Goal: Information Seeking & Learning: Compare options

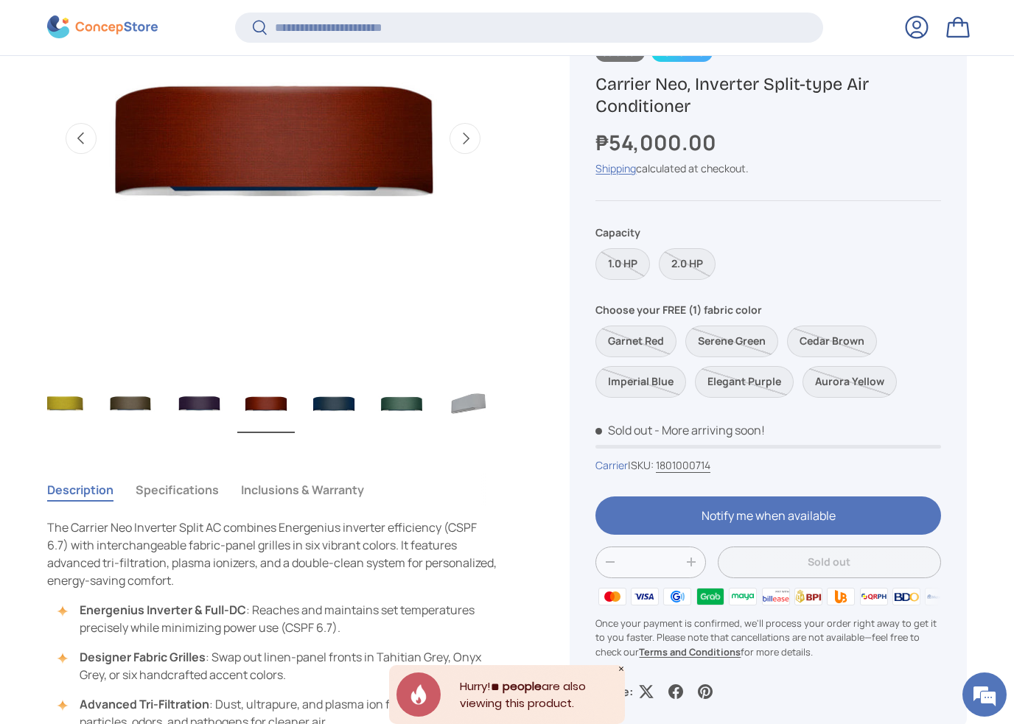
scroll to position [720, 0]
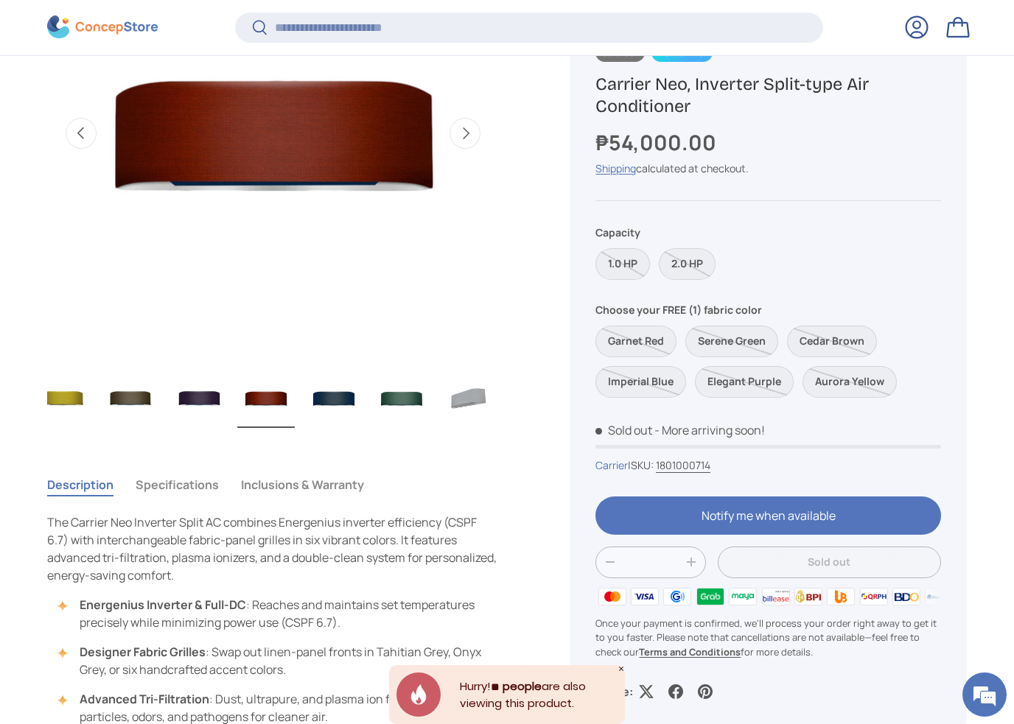
click at [737, 167] on div "Shipping calculated at checkout." at bounding box center [767, 168] width 345 height 15
click at [712, 265] on label "2.0 HP" at bounding box center [687, 264] width 57 height 32
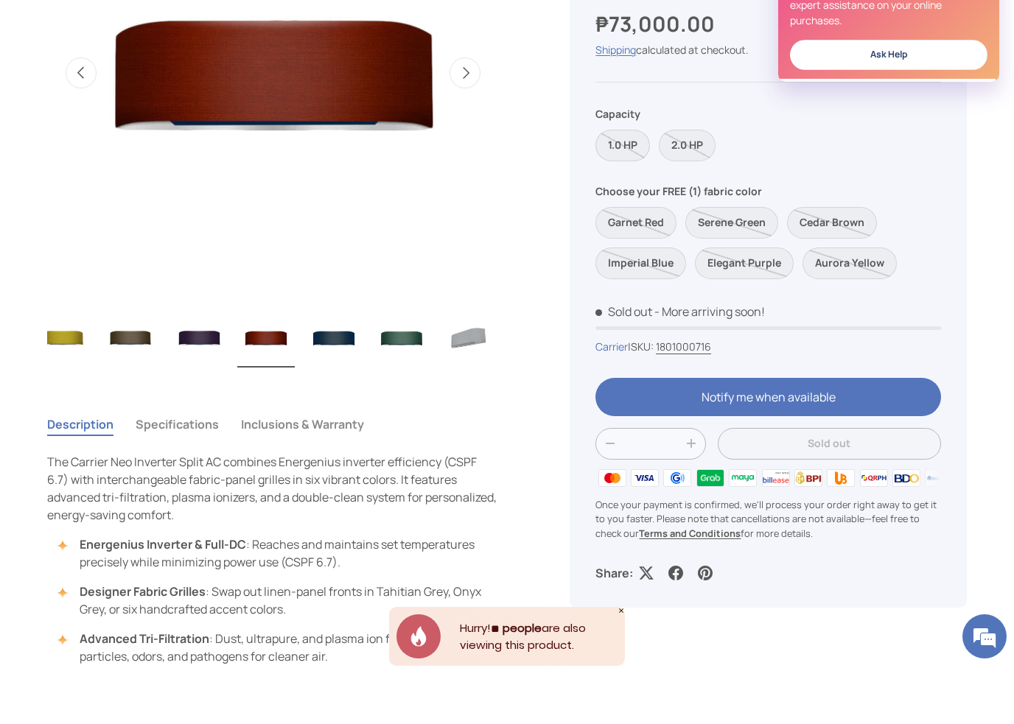
click at [627, 188] on label "1.0 HP" at bounding box center [622, 204] width 55 height 32
click at [699, 188] on label "2.0 HP" at bounding box center [687, 204] width 57 height 32
click at [631, 188] on label "1.0 HP" at bounding box center [622, 204] width 55 height 32
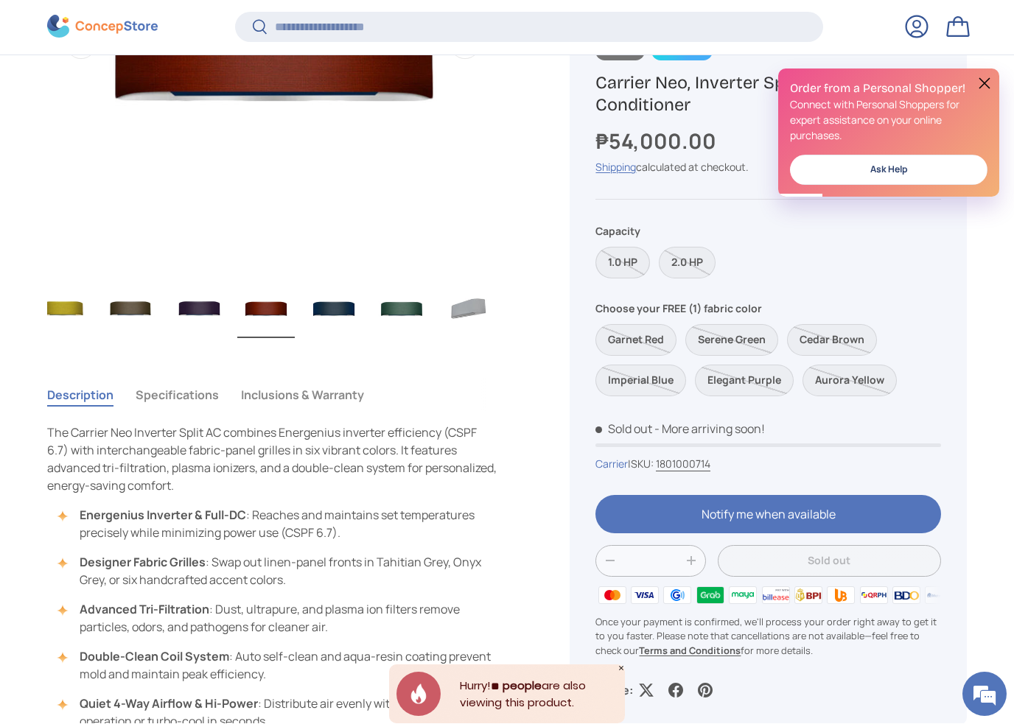
scroll to position [801, 0]
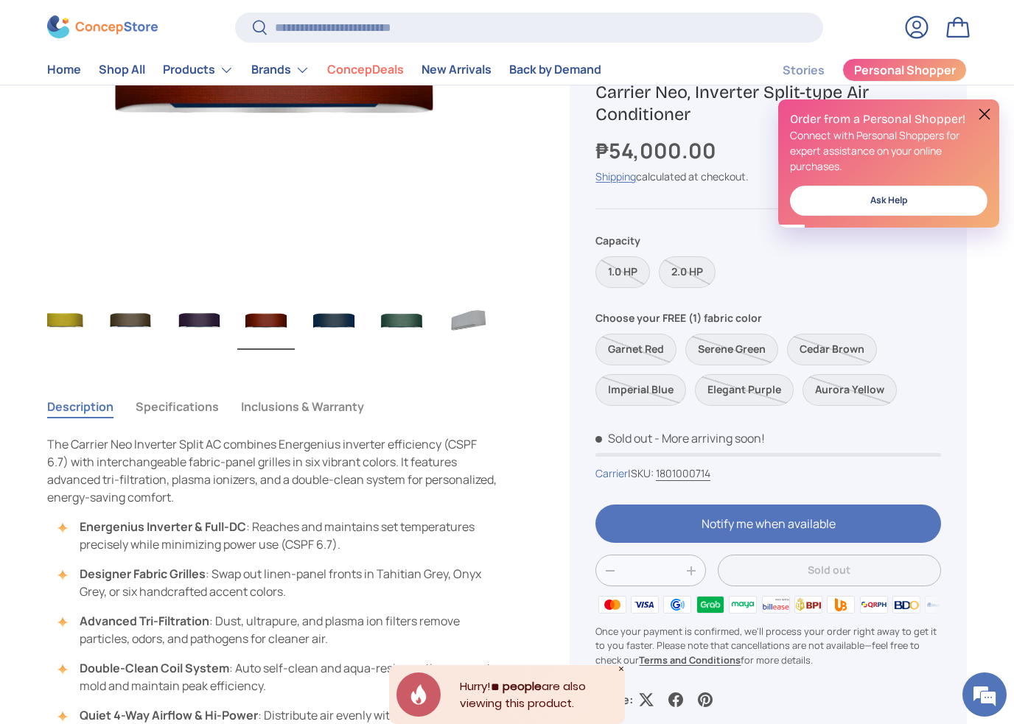
click at [52, 332] on img "Gallery Viewer" at bounding box center [62, 320] width 57 height 59
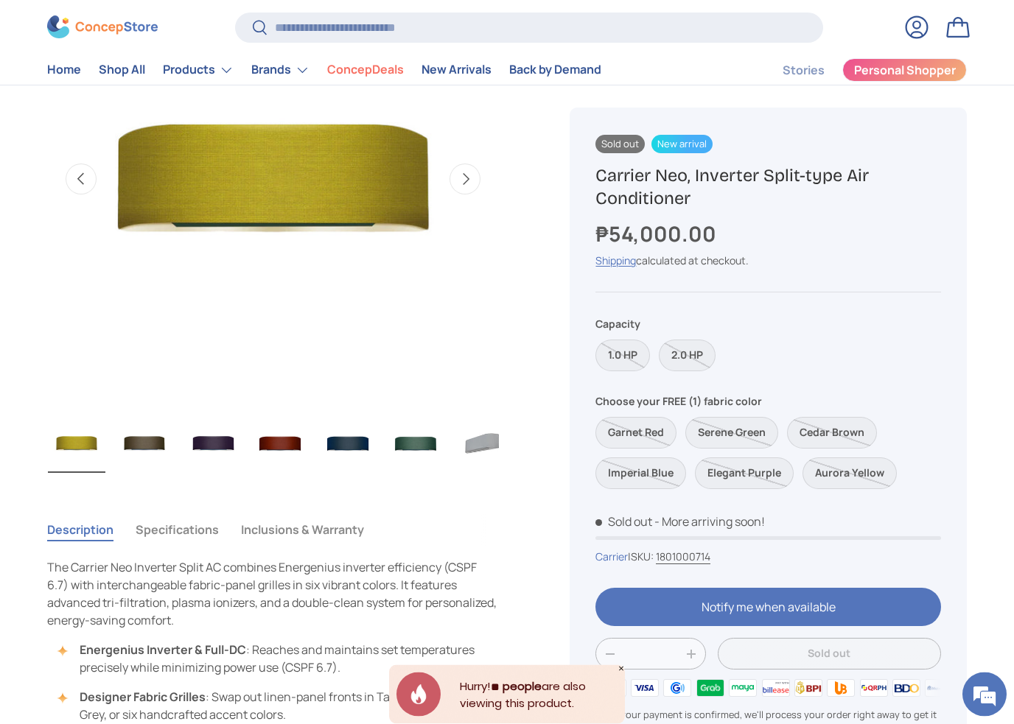
scroll to position [678, 0]
click at [143, 447] on img "Gallery Viewer" at bounding box center [144, 444] width 57 height 59
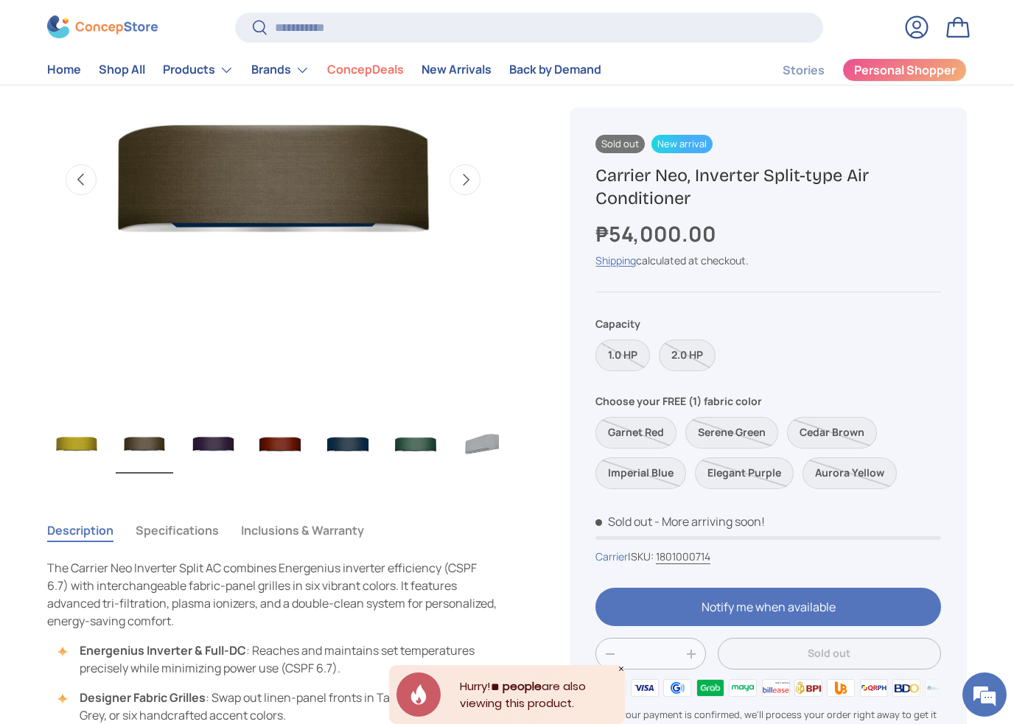
click at [207, 443] on img "Gallery Viewer" at bounding box center [211, 444] width 57 height 59
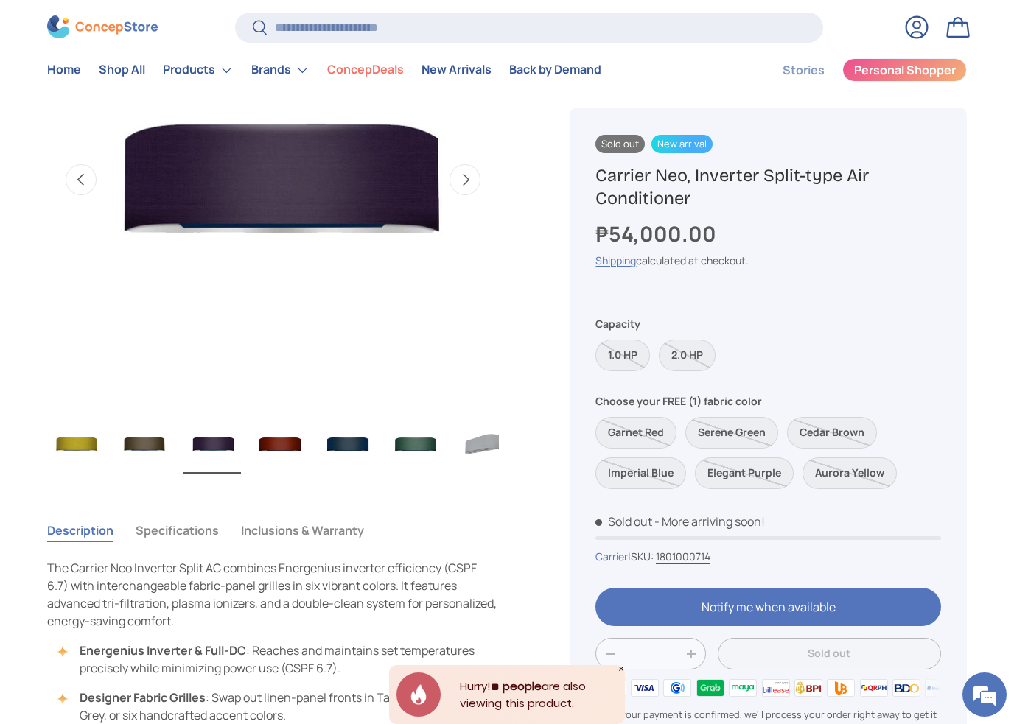
click at [148, 454] on img "Gallery Viewer" at bounding box center [144, 444] width 57 height 59
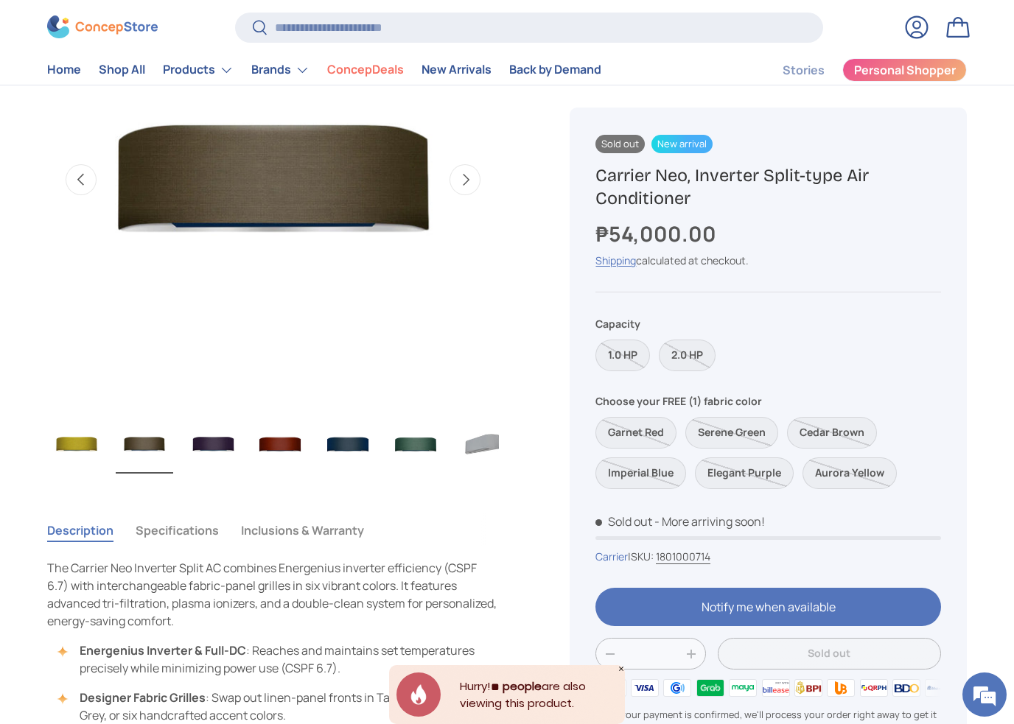
click at [476, 443] on img "Gallery Viewer" at bounding box center [482, 444] width 57 height 59
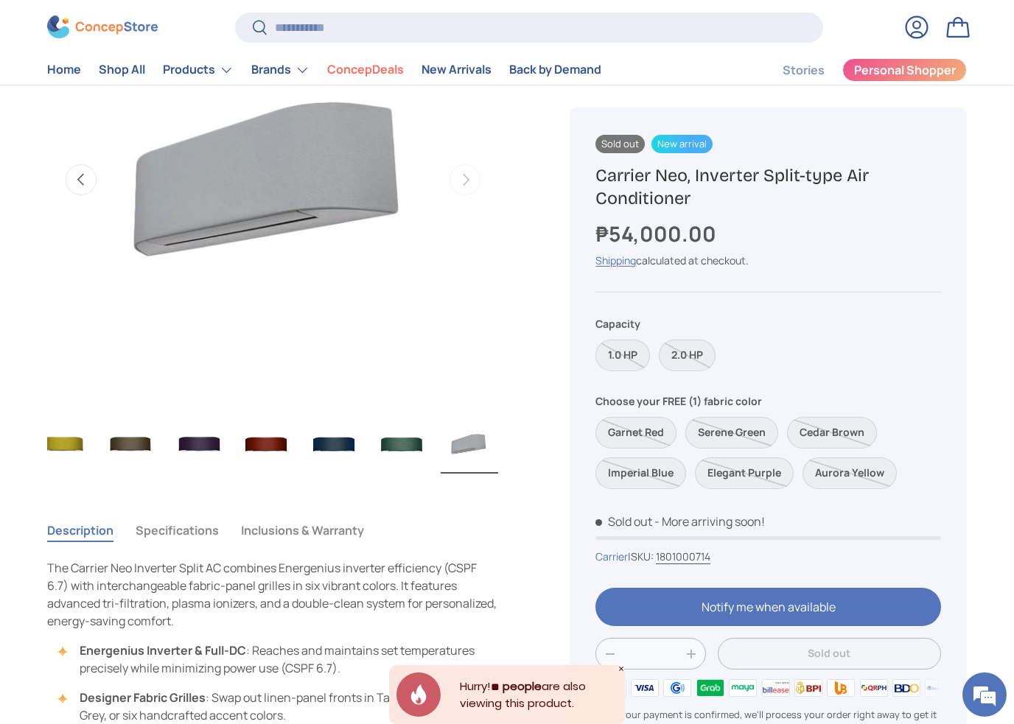
scroll to position [0, 624]
click at [390, 454] on img "Gallery Viewer" at bounding box center [401, 444] width 57 height 59
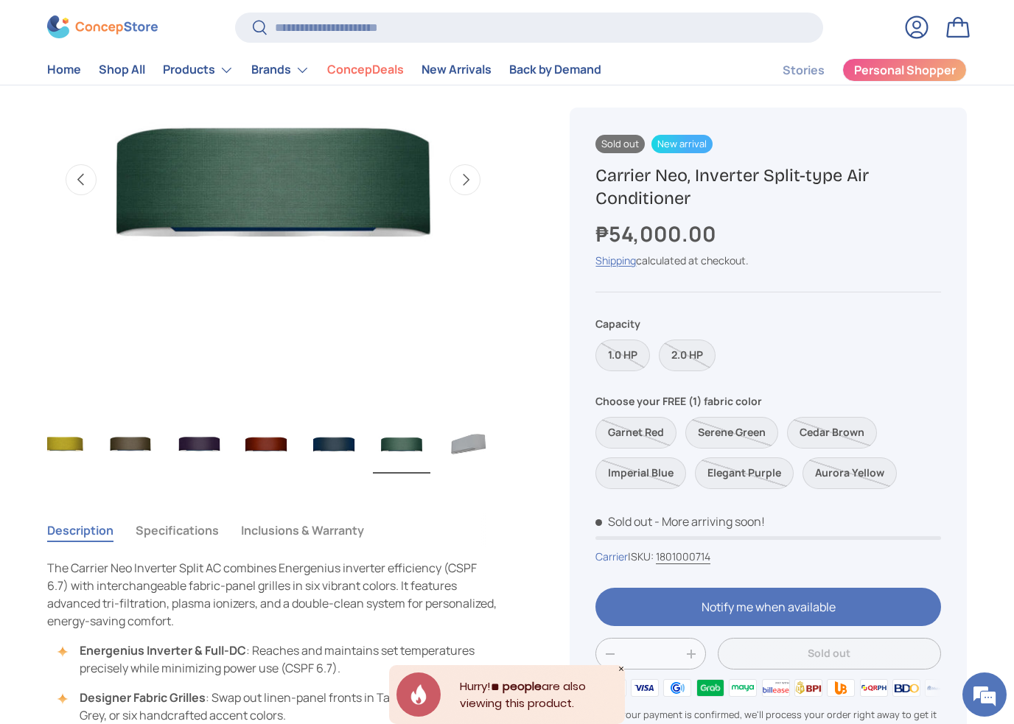
click at [318, 455] on img "Gallery Viewer" at bounding box center [333, 444] width 57 height 59
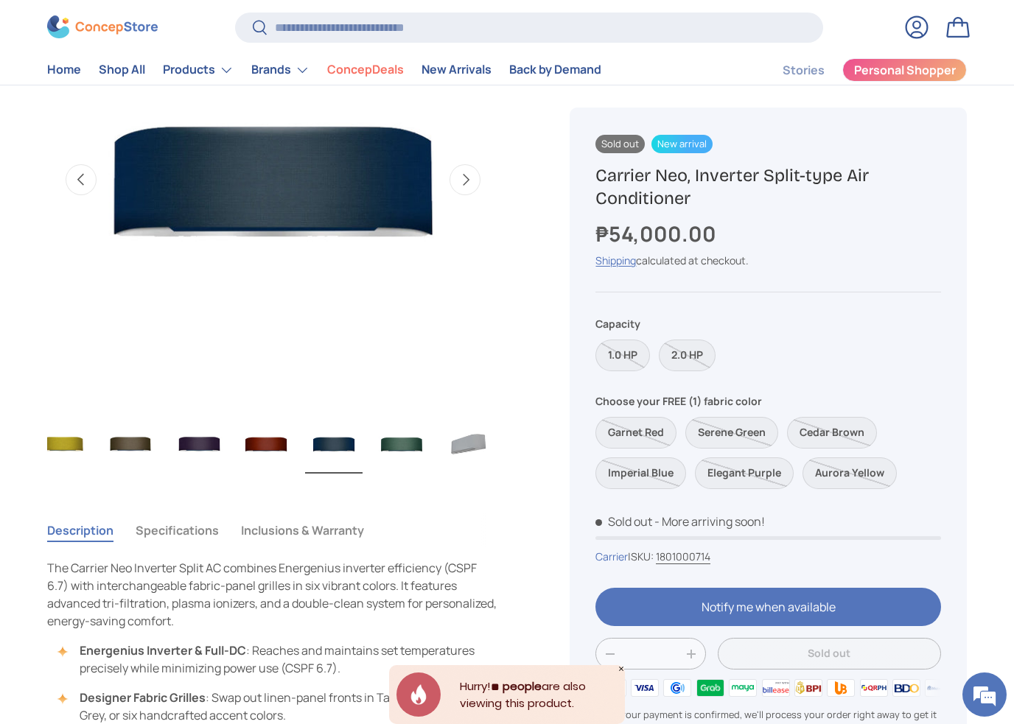
click at [259, 460] on img "Gallery Viewer" at bounding box center [265, 444] width 57 height 59
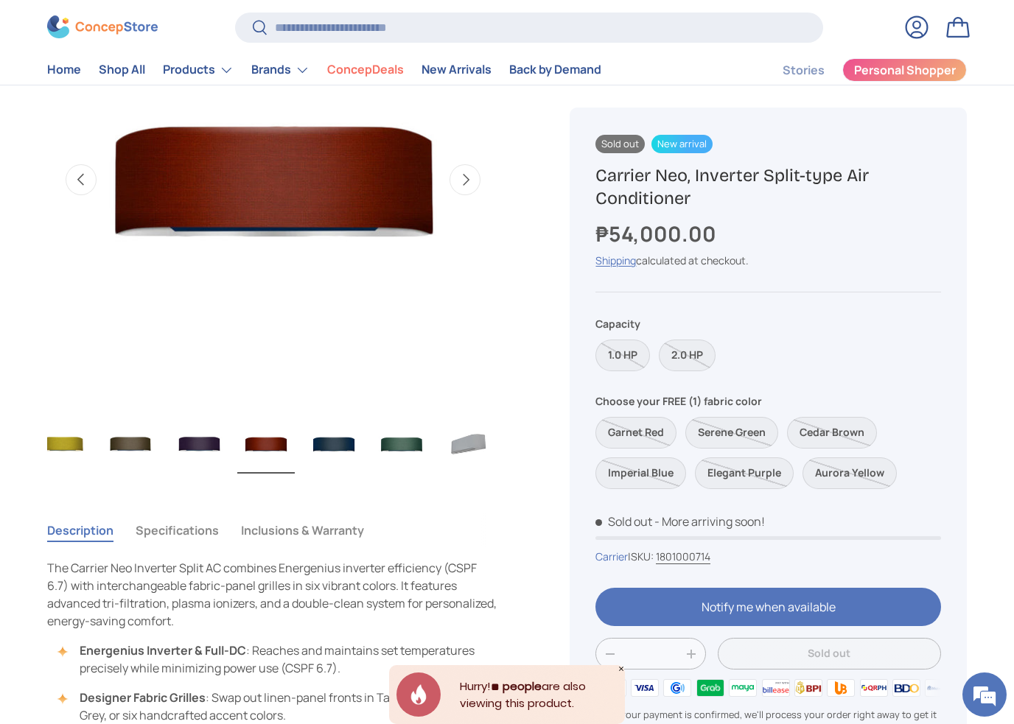
click at [199, 460] on img "Gallery Viewer" at bounding box center [197, 444] width 57 height 59
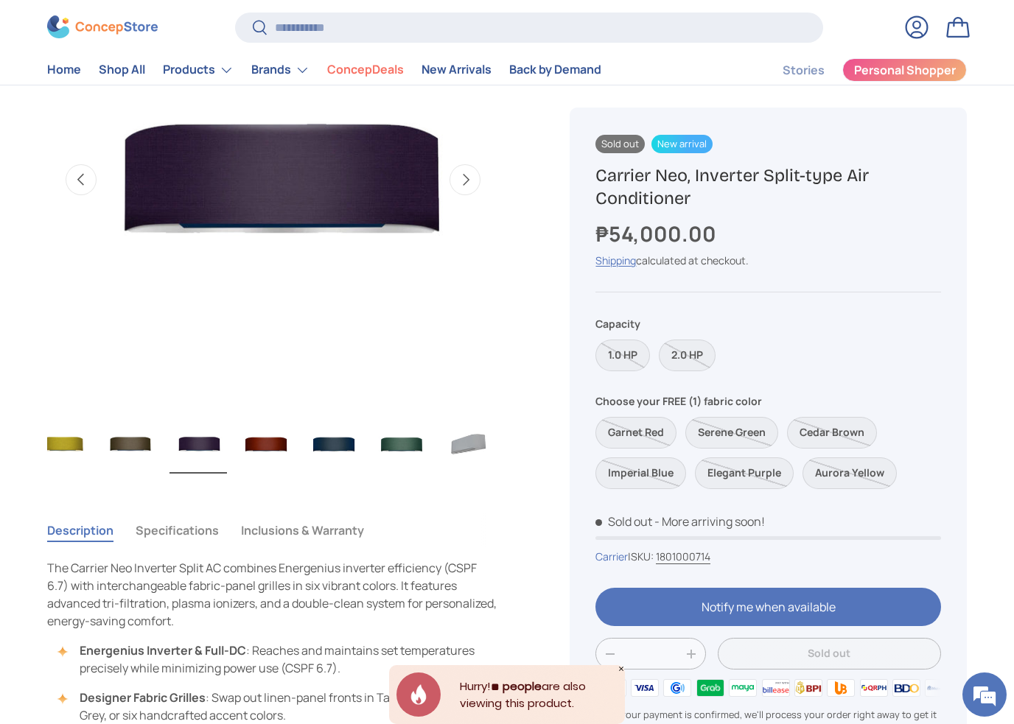
click at [135, 454] on img "Gallery Viewer" at bounding box center [130, 444] width 57 height 59
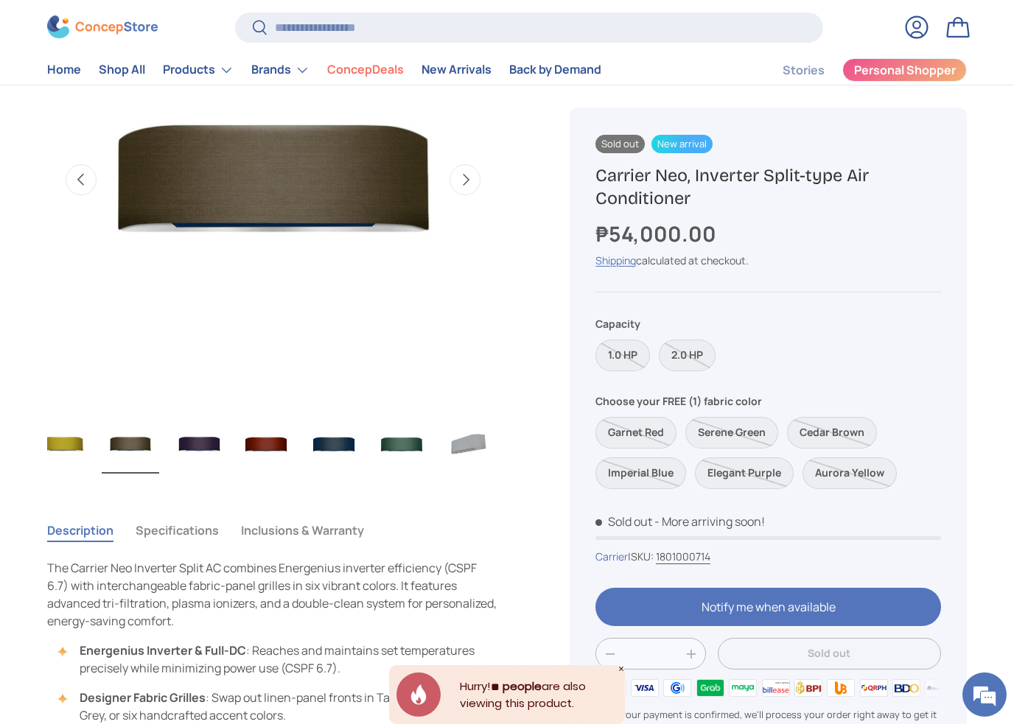
click at [66, 452] on img "Gallery Viewer" at bounding box center [62, 444] width 57 height 59
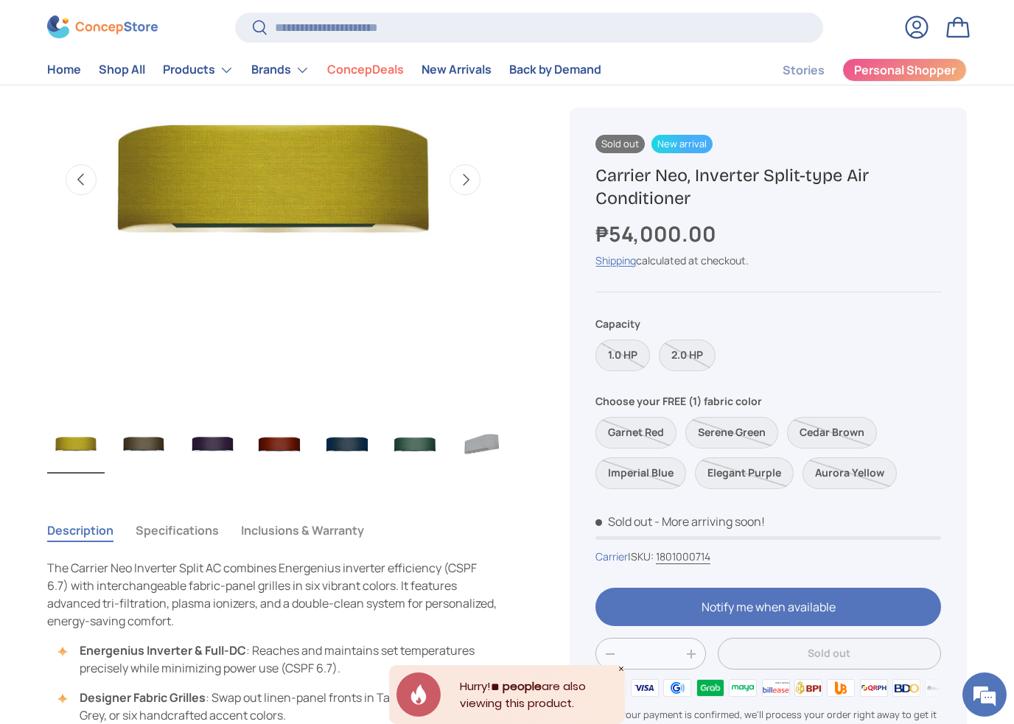
scroll to position [0, 610]
click at [140, 446] on img "Gallery Viewer" at bounding box center [144, 444] width 57 height 59
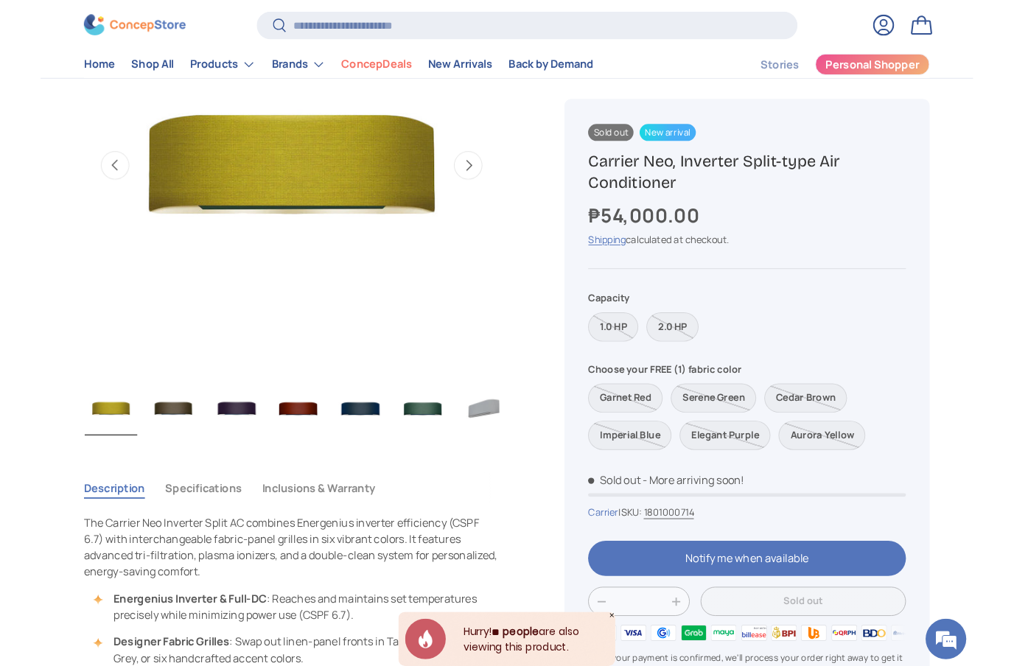
scroll to position [0, 4592]
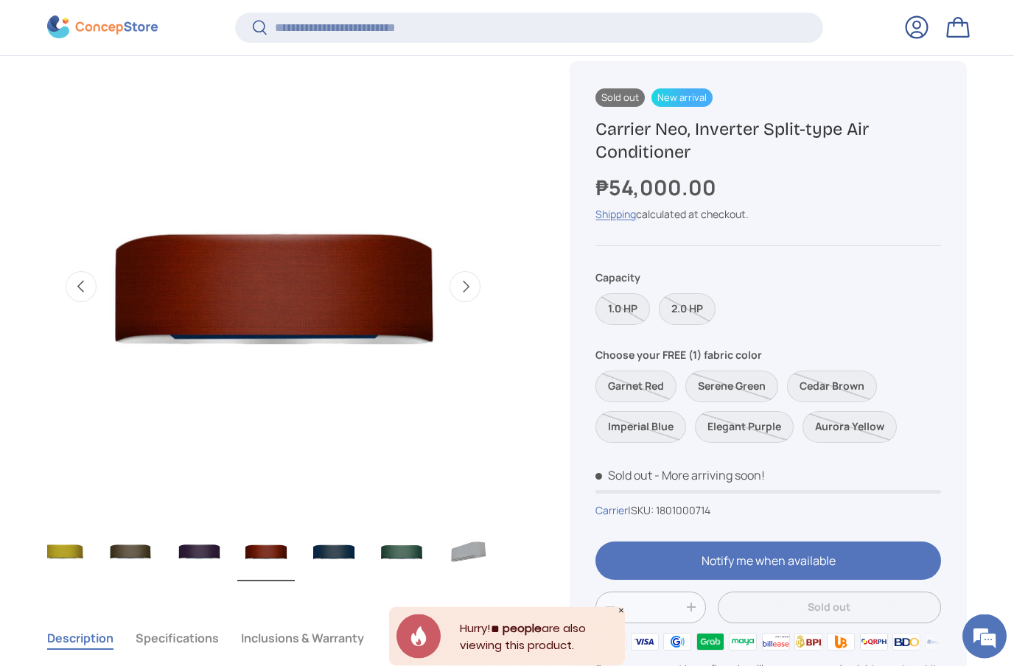
scroll to position [606, 0]
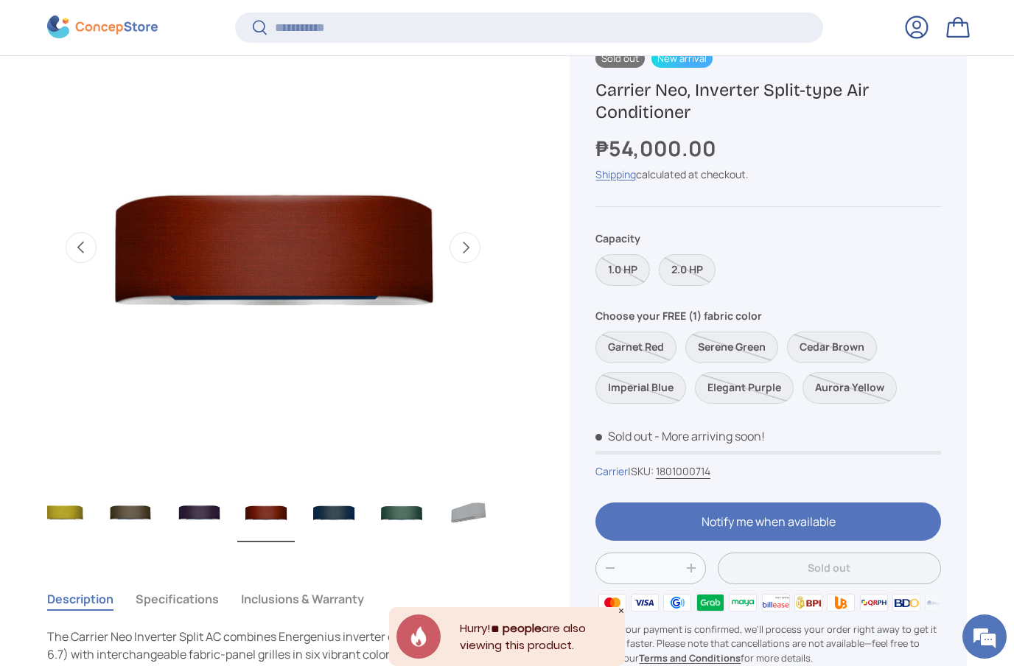
click at [639, 270] on label "1.0 HP" at bounding box center [622, 270] width 55 height 32
click at [684, 266] on label "2.0 HP" at bounding box center [687, 270] width 57 height 32
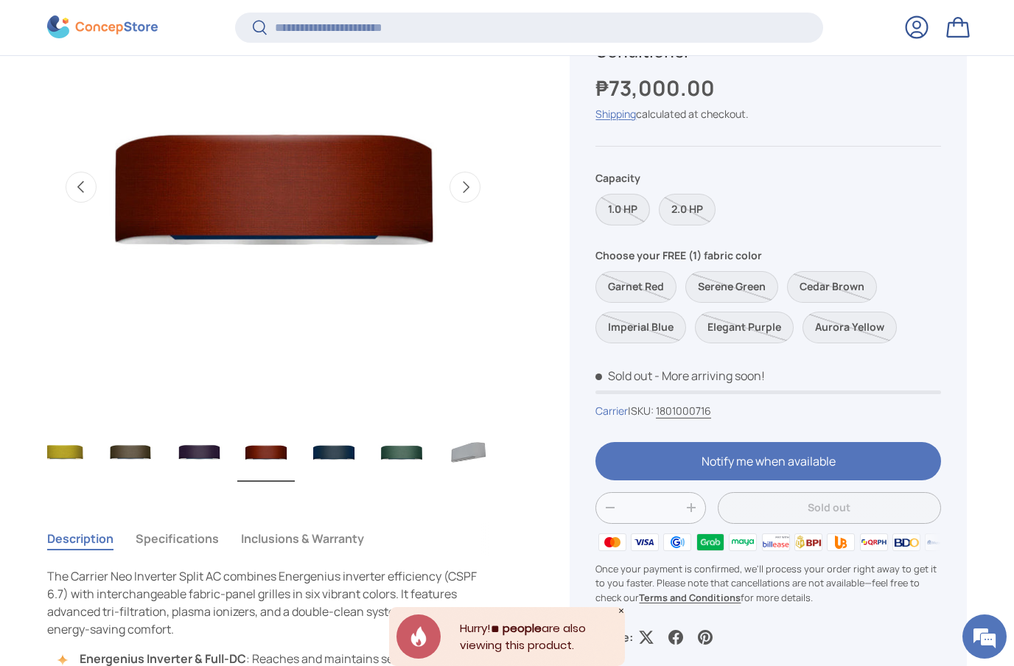
click at [631, 210] on label "1.0 HP" at bounding box center [622, 210] width 55 height 32
click at [719, 281] on label "Serene Green" at bounding box center [731, 287] width 93 height 32
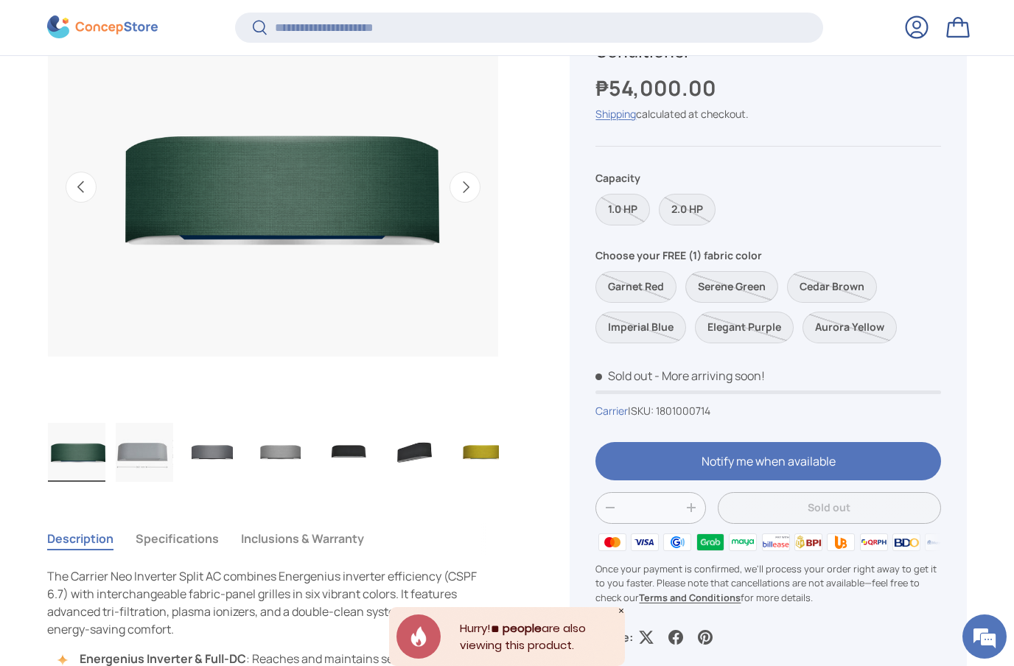
scroll to position [0, 203]
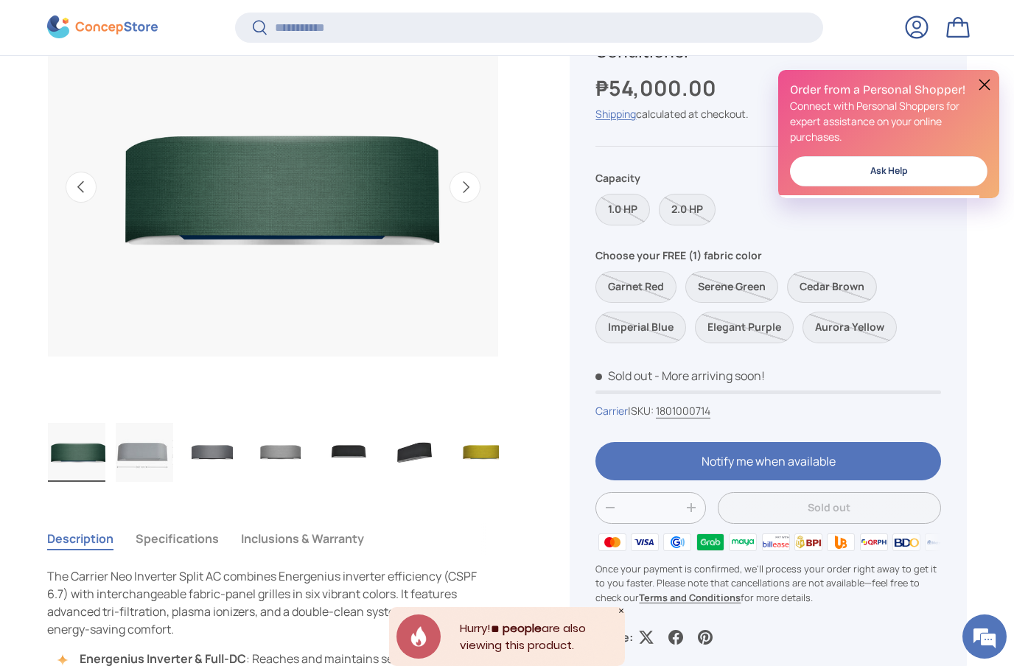
click at [851, 285] on label "Cedar Brown" at bounding box center [832, 287] width 90 height 32
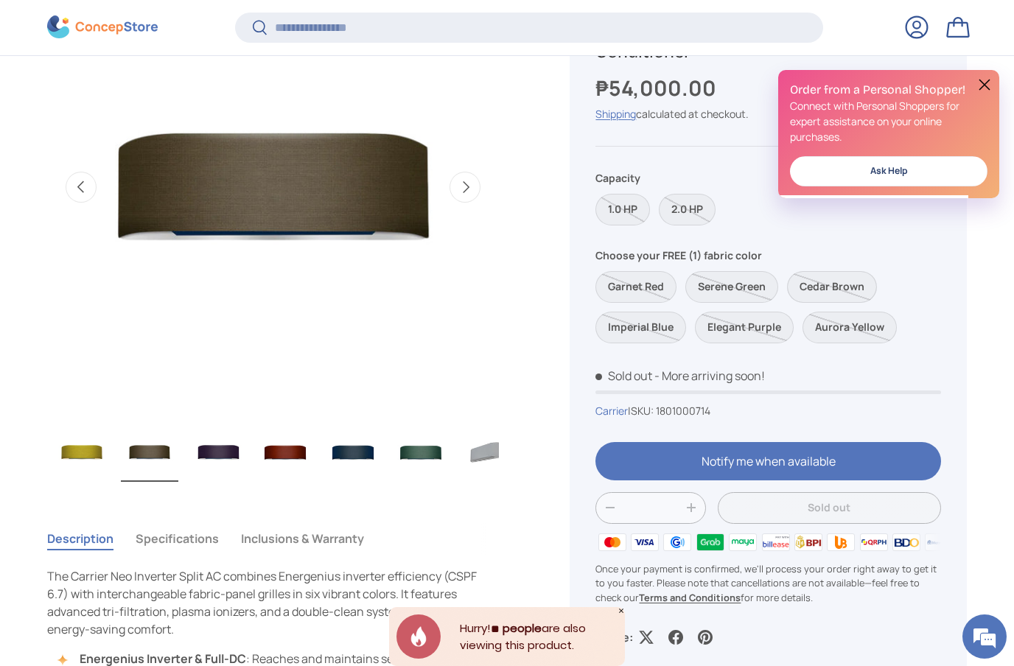
scroll to position [0, 624]
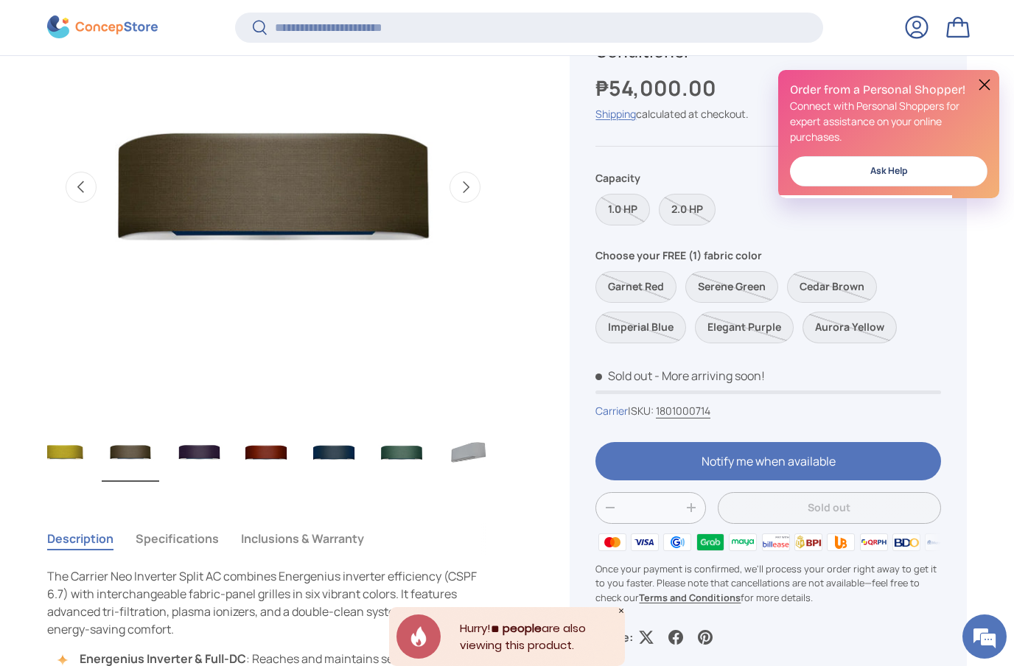
click at [844, 326] on label "Aurora Yellow" at bounding box center [849, 328] width 94 height 32
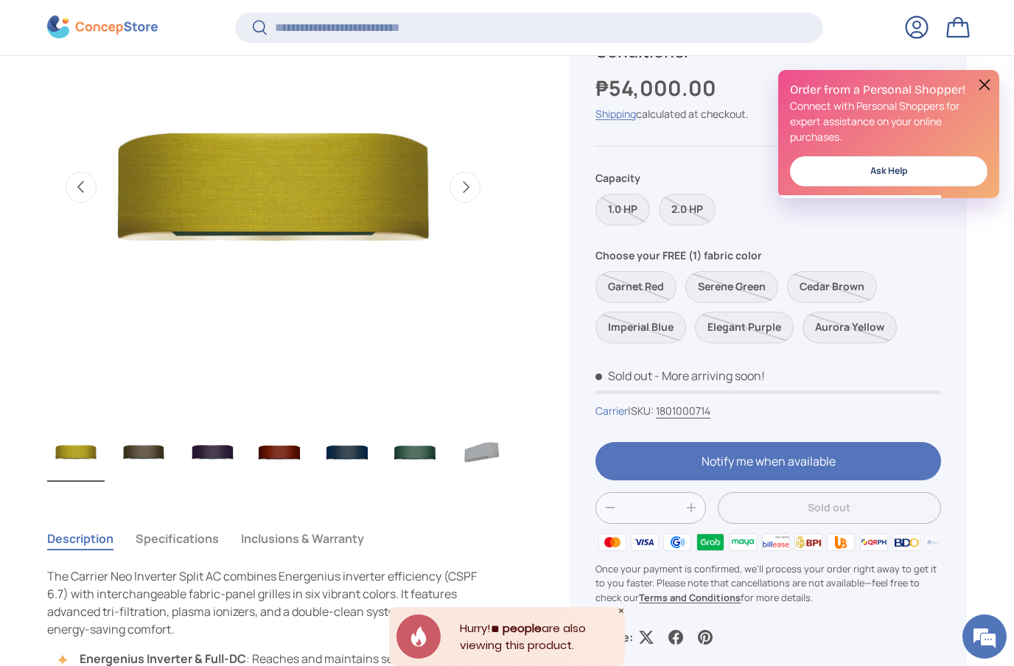
scroll to position [0, 610]
click at [763, 323] on label "Elegant Purple" at bounding box center [744, 328] width 99 height 32
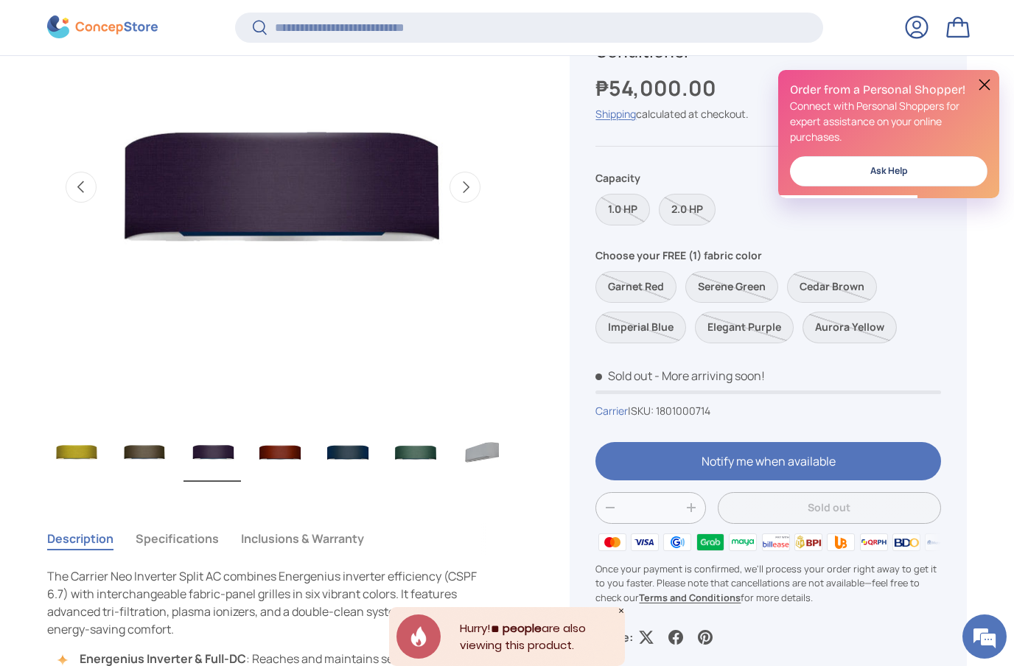
click at [840, 331] on label "Aurora Yellow" at bounding box center [849, 328] width 94 height 32
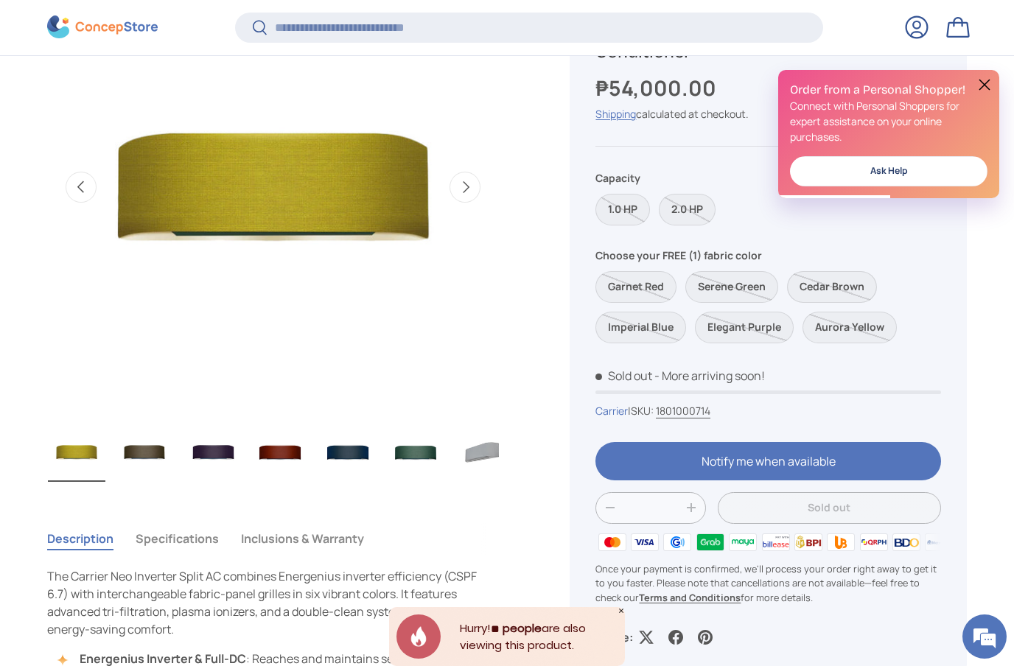
click at [824, 284] on label "Cedar Brown" at bounding box center [832, 287] width 90 height 32
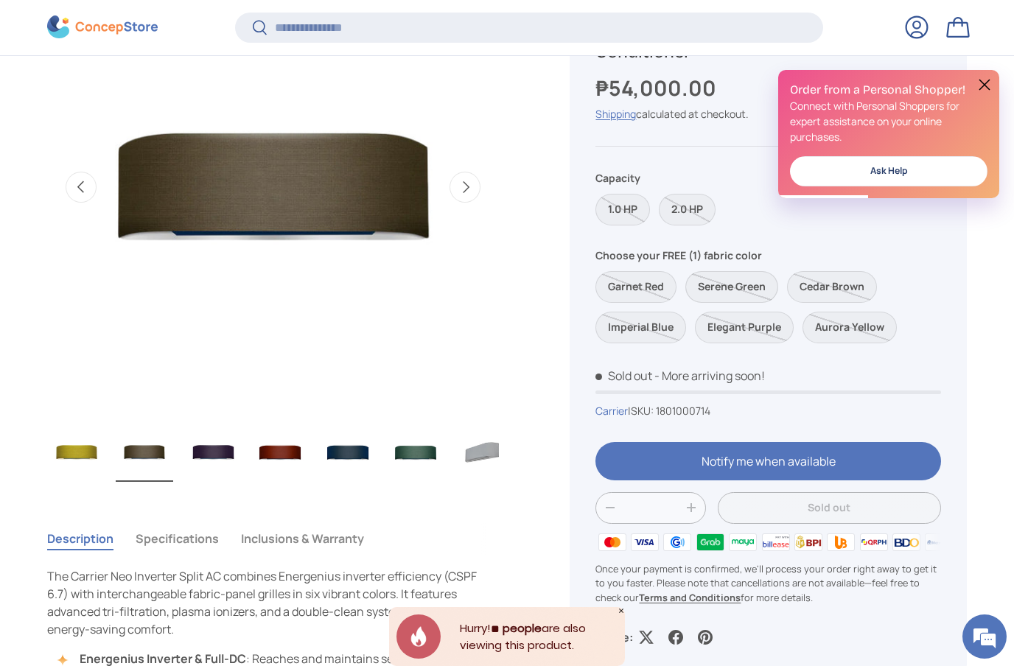
click at [728, 275] on label "Serene Green" at bounding box center [731, 287] width 93 height 32
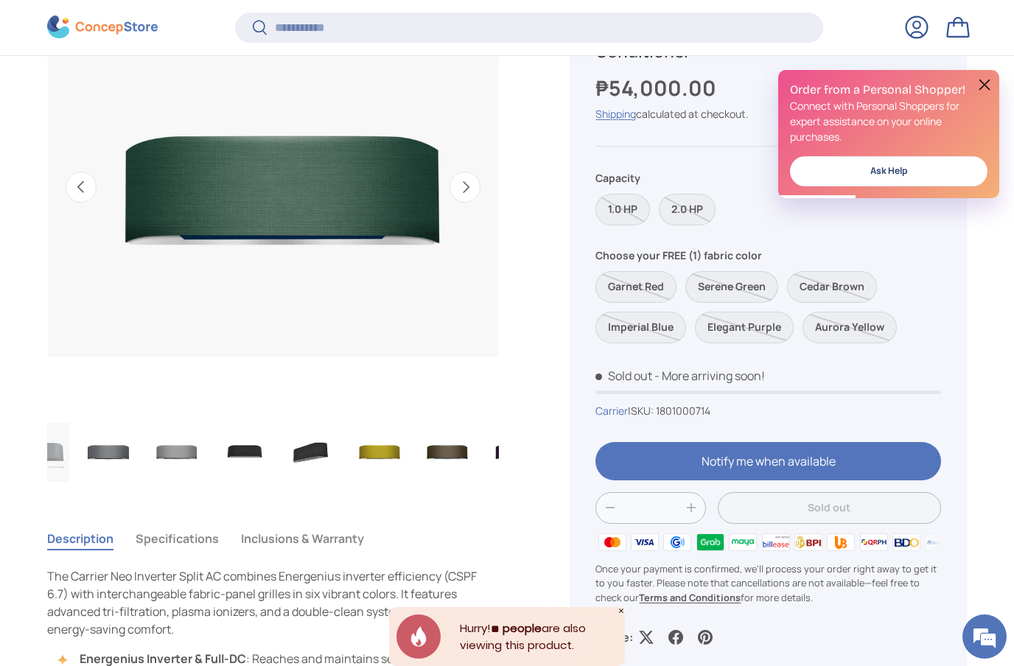
scroll to position [0, 203]
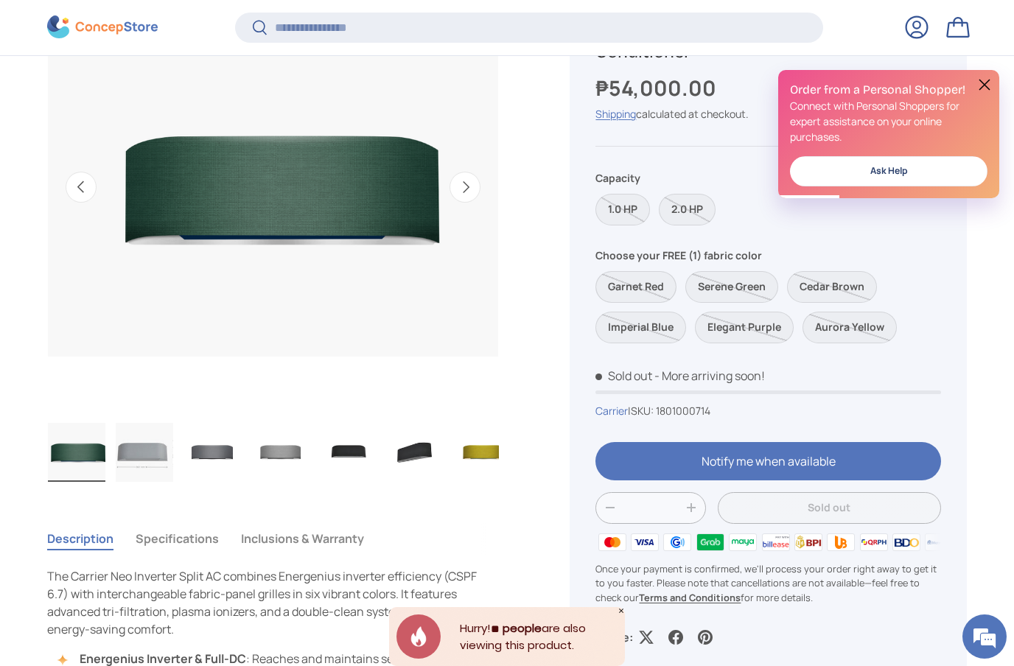
click at [654, 280] on label "Garnet Red" at bounding box center [635, 287] width 81 height 32
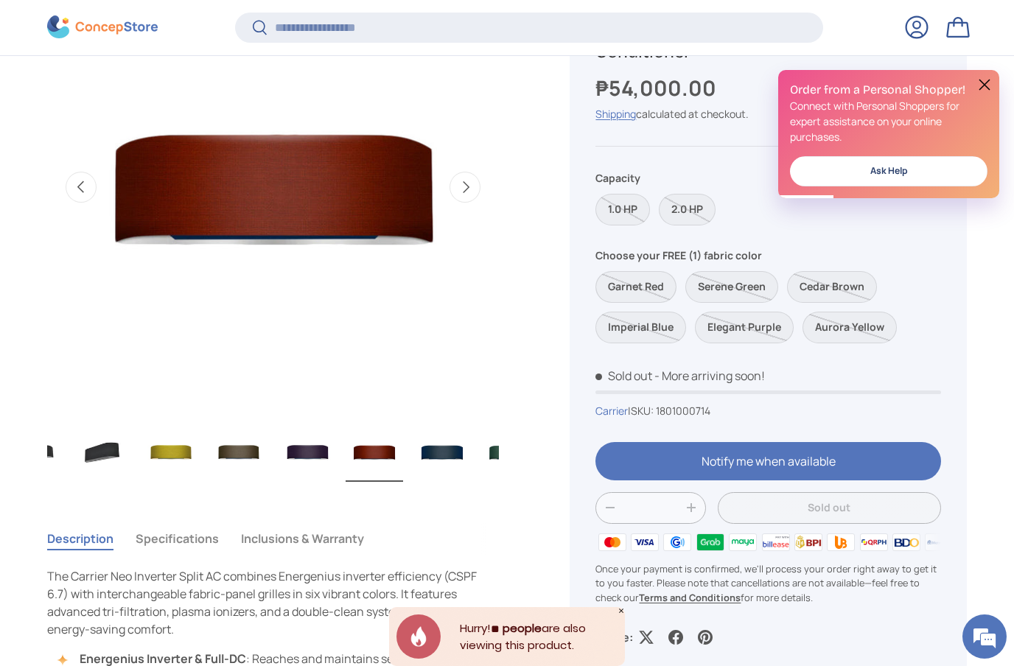
scroll to position [0, 624]
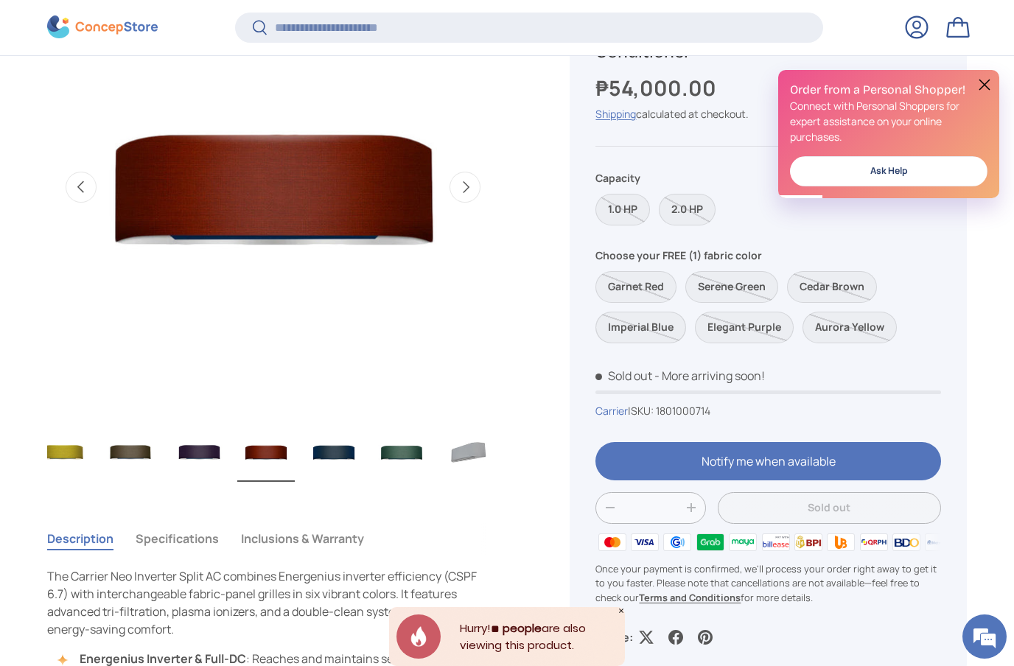
click at [658, 325] on label "Imperial Blue" at bounding box center [640, 328] width 91 height 32
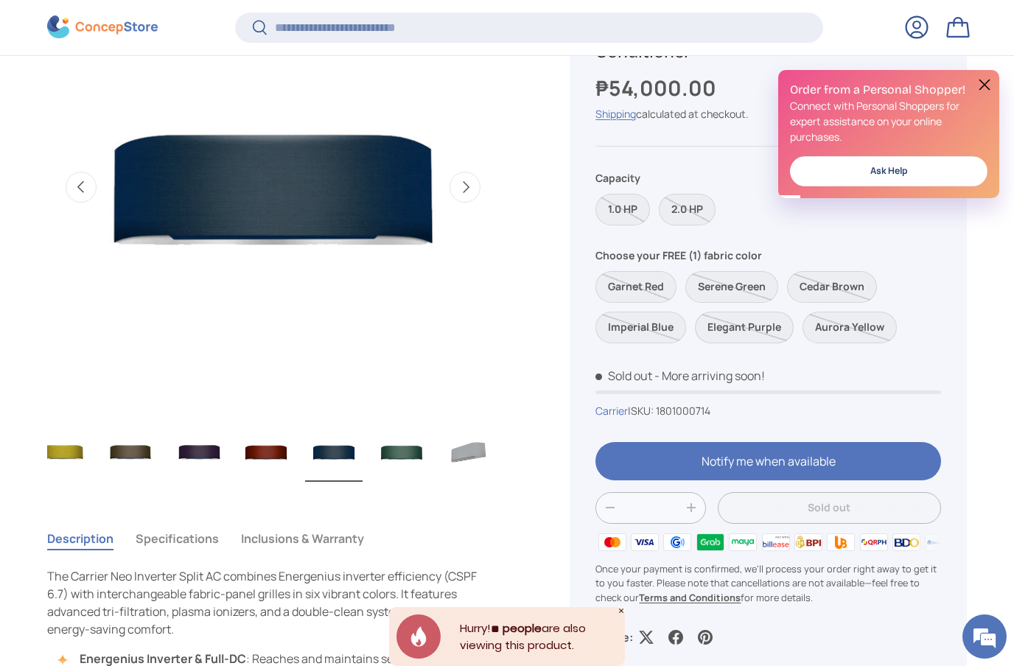
click at [714, 334] on label "Elegant Purple" at bounding box center [744, 328] width 99 height 32
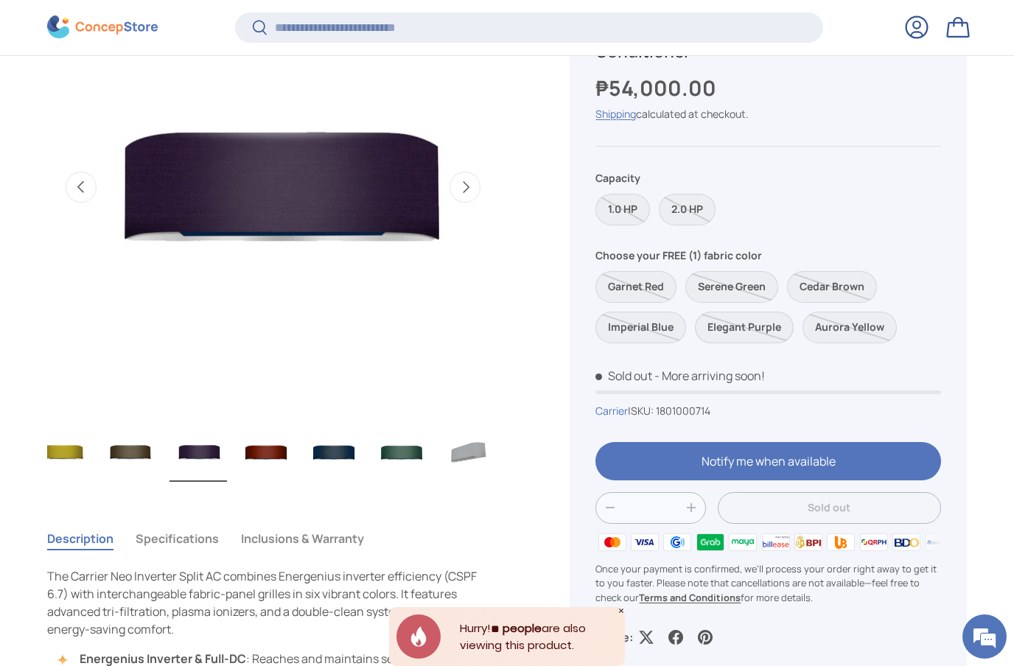
scroll to position [690, 0]
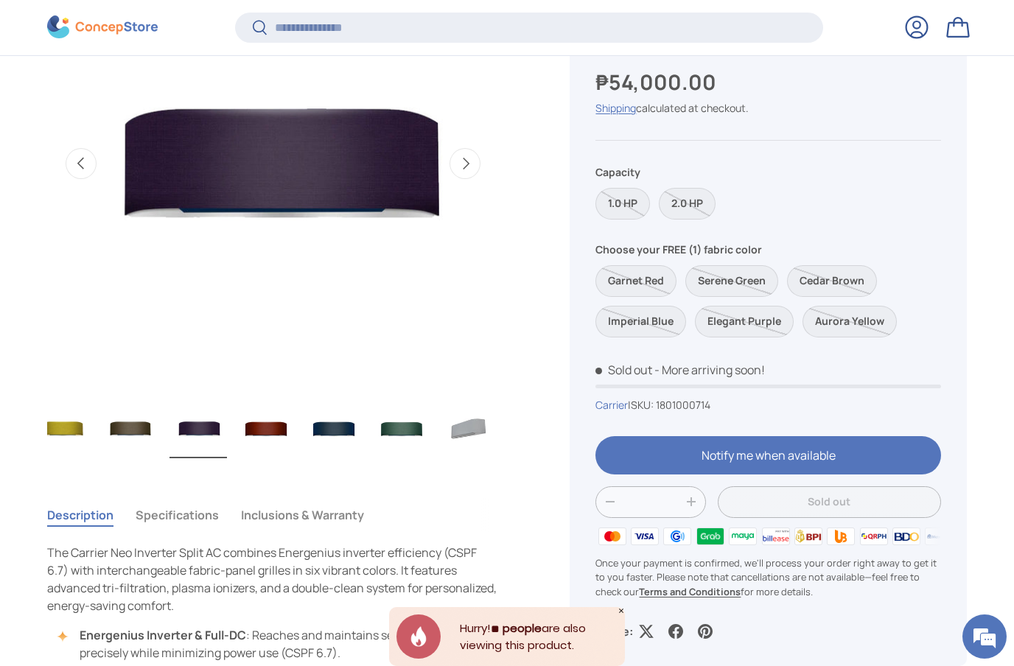
click at [458, 444] on img "Gallery Viewer" at bounding box center [468, 428] width 57 height 59
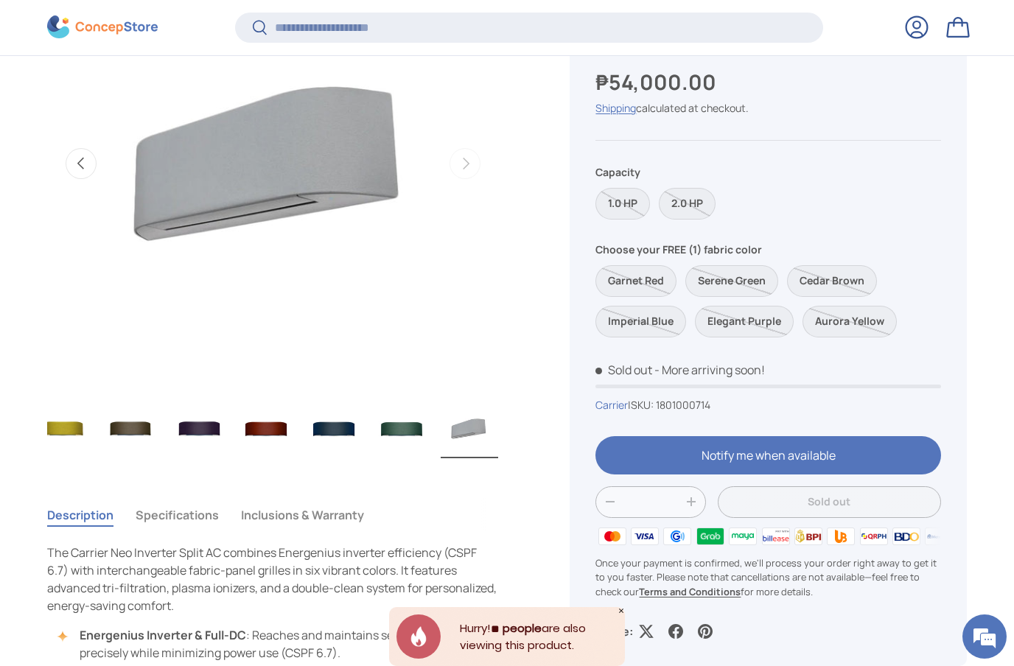
scroll to position [0, 0]
click at [399, 432] on img "Gallery Viewer" at bounding box center [401, 428] width 57 height 59
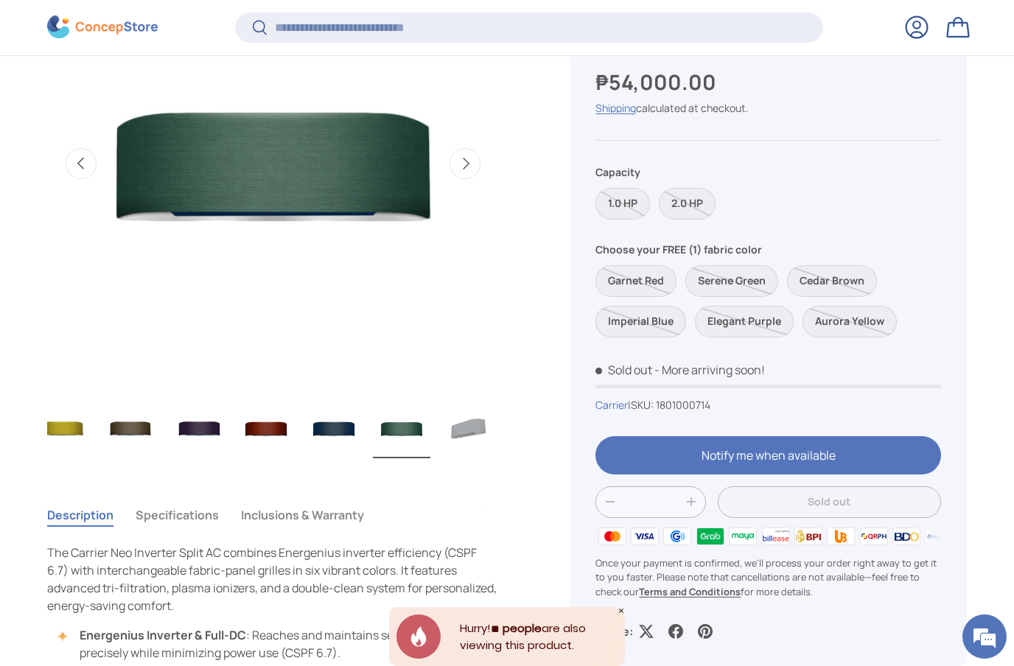
click at [662, 314] on label "Imperial Blue" at bounding box center [640, 322] width 91 height 32
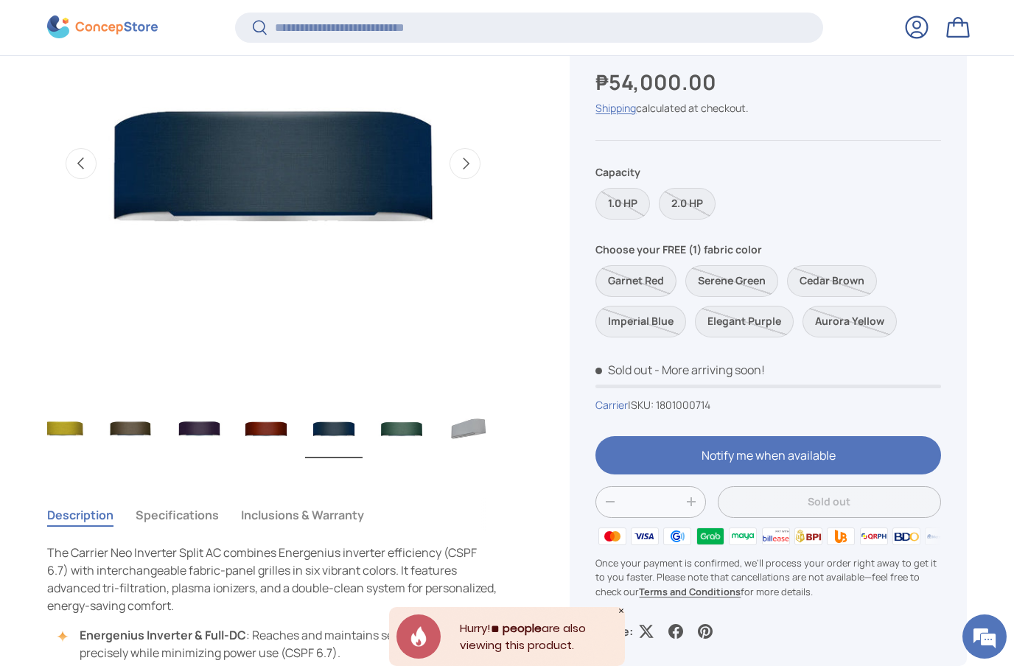
click at [656, 278] on label "Garnet Red" at bounding box center [635, 281] width 81 height 32
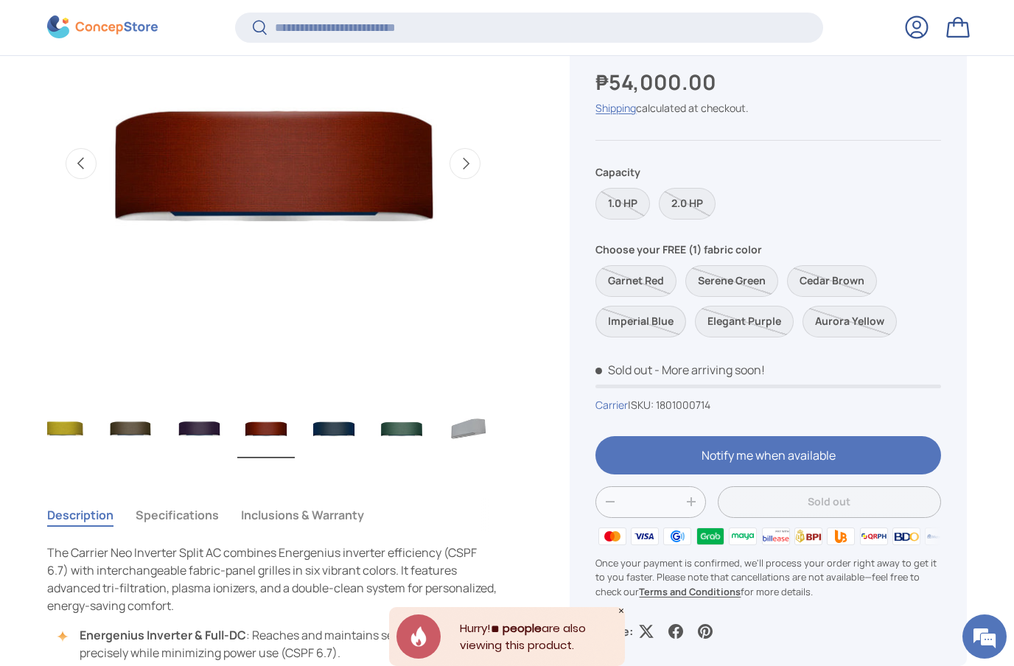
click at [664, 316] on label "Imperial Blue" at bounding box center [640, 322] width 91 height 32
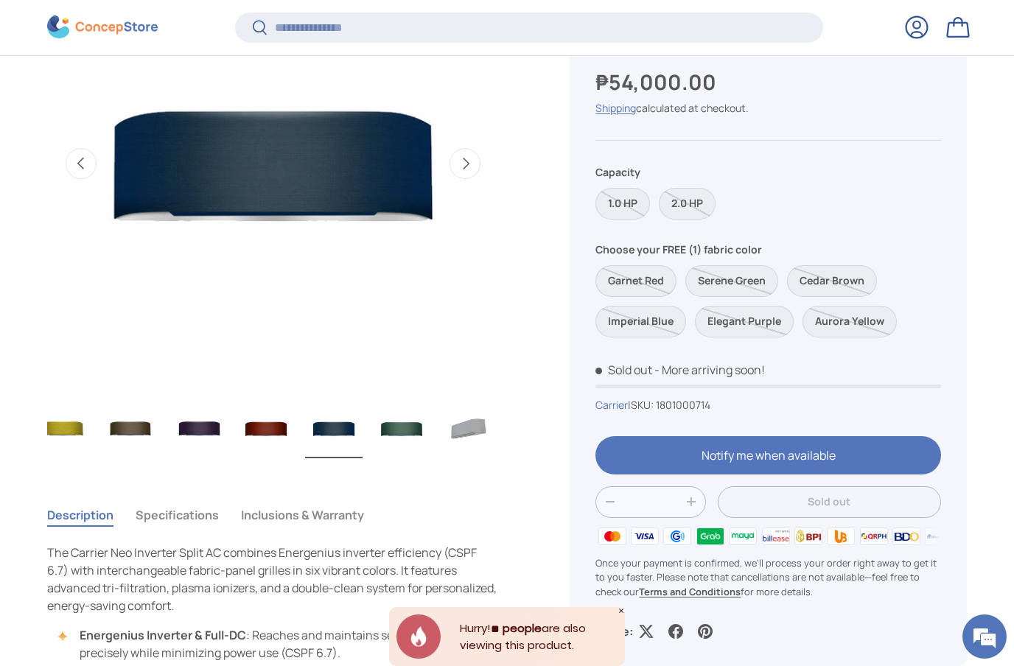
click at [661, 279] on label "Garnet Red" at bounding box center [635, 281] width 81 height 32
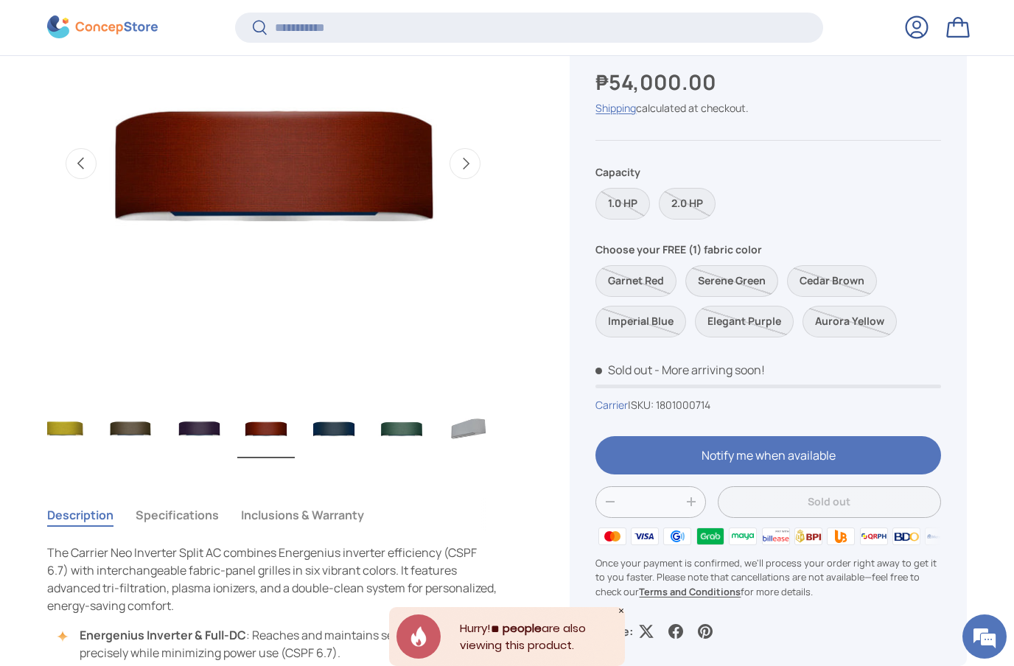
click at [753, 273] on label "Serene Green" at bounding box center [731, 281] width 93 height 32
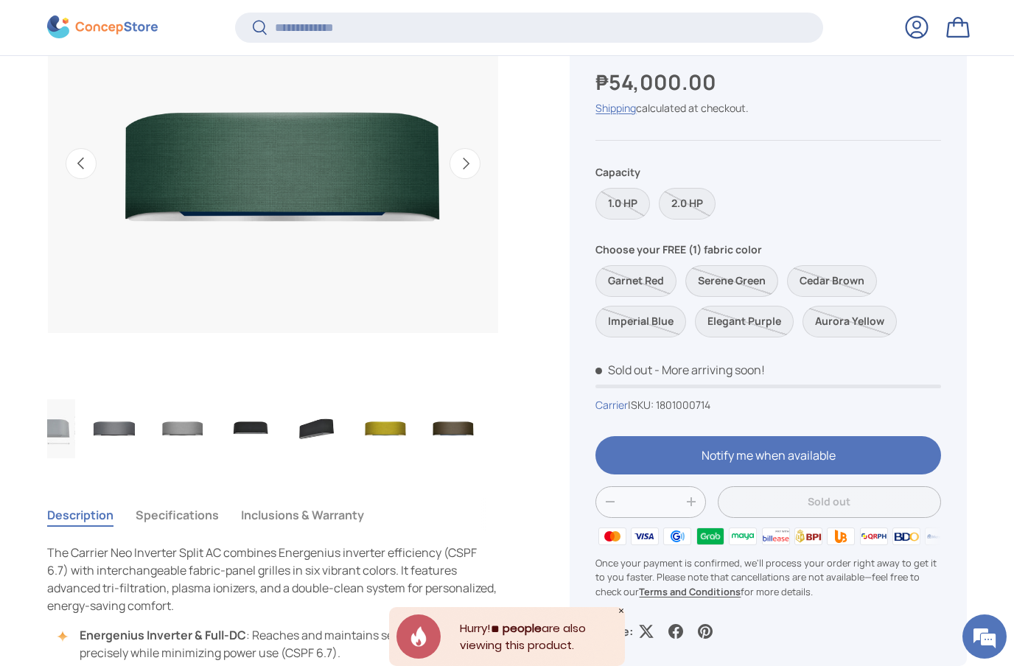
scroll to position [0, 203]
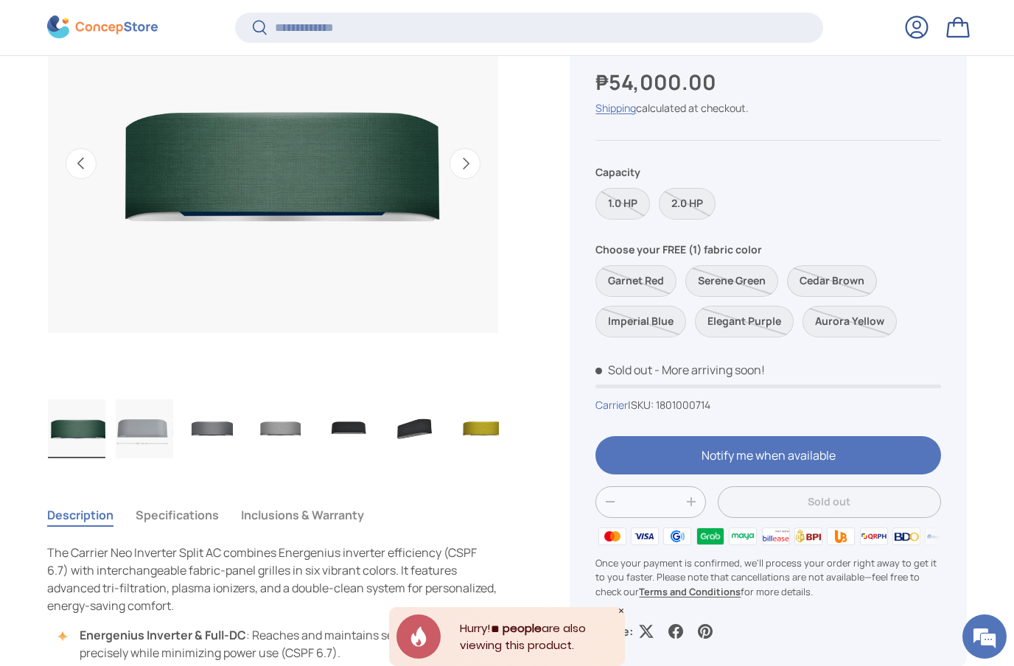
click at [838, 267] on label "Cedar Brown" at bounding box center [832, 281] width 90 height 32
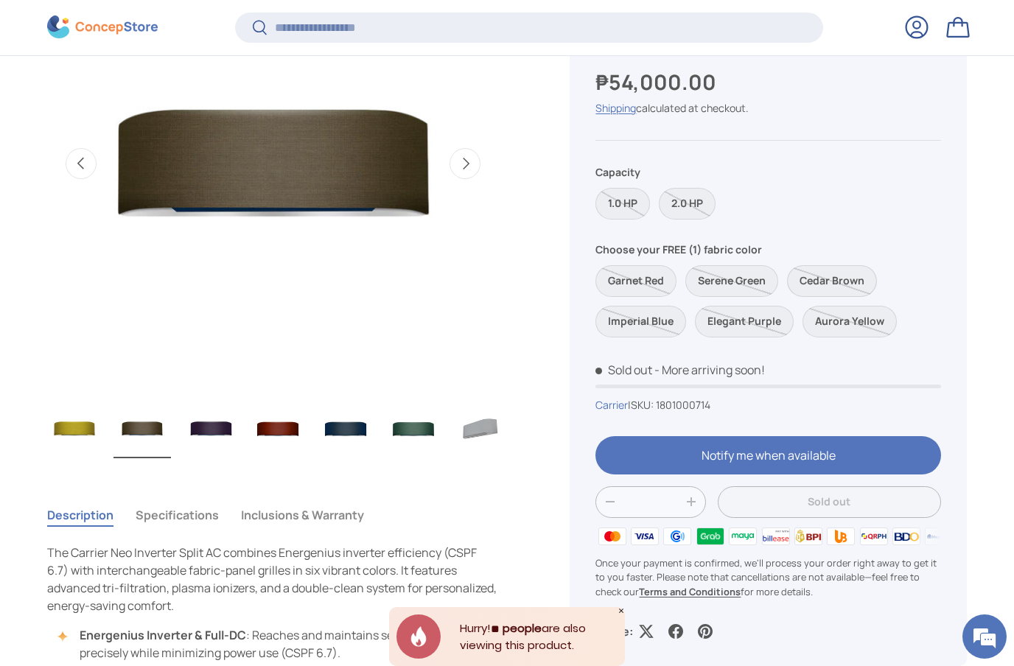
scroll to position [0, 624]
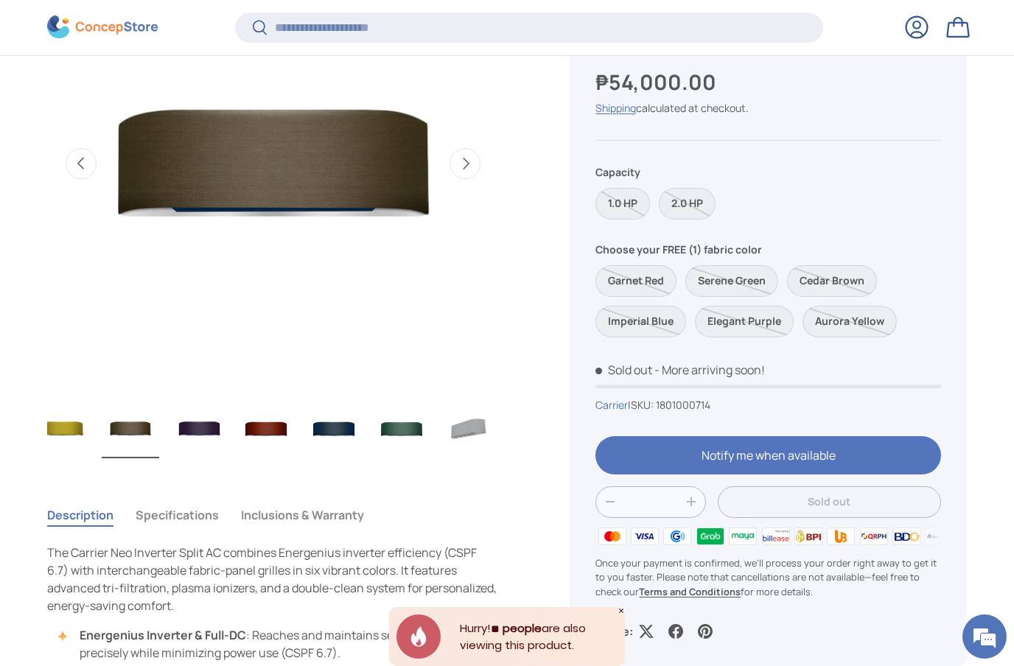
click at [834, 314] on label "Aurora Yellow" at bounding box center [849, 322] width 94 height 32
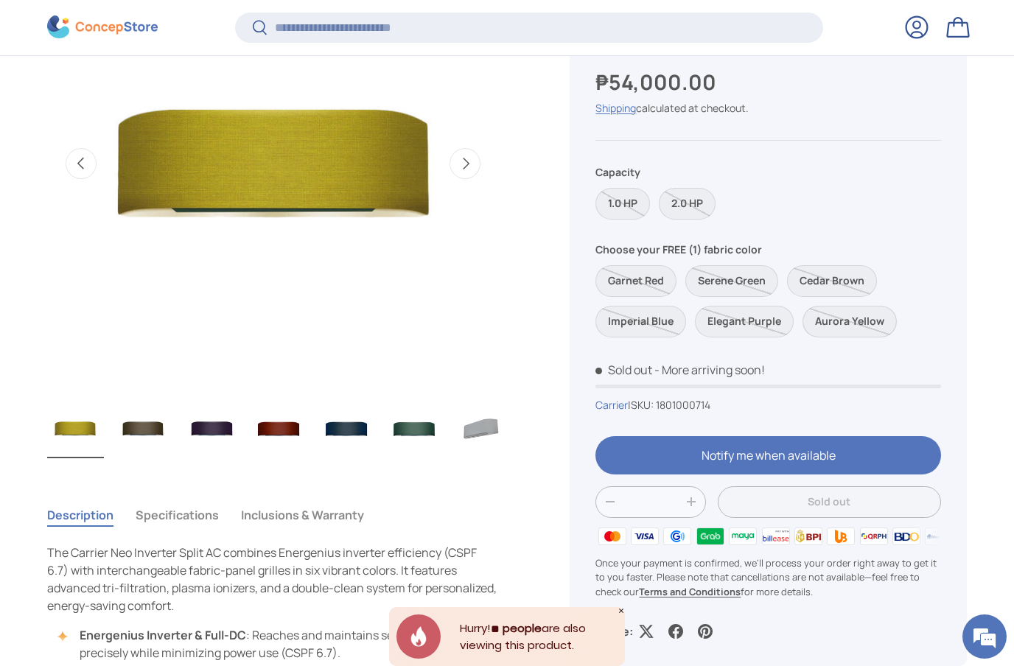
scroll to position [0, 610]
click at [817, 284] on label "Cedar Brown" at bounding box center [832, 281] width 90 height 32
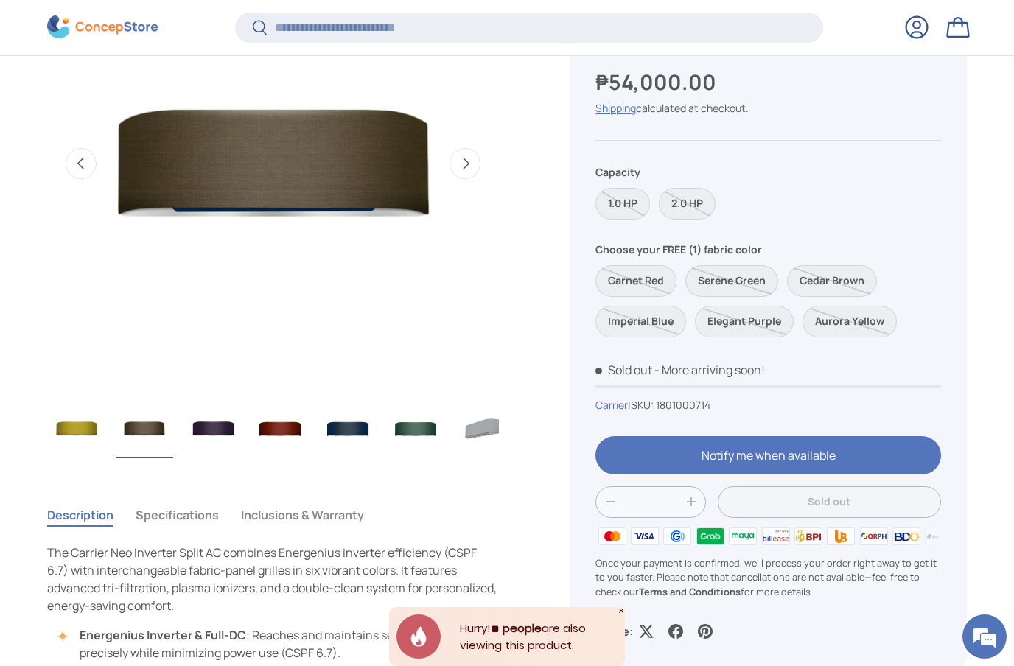
click at [742, 278] on label "Serene Green" at bounding box center [731, 281] width 93 height 32
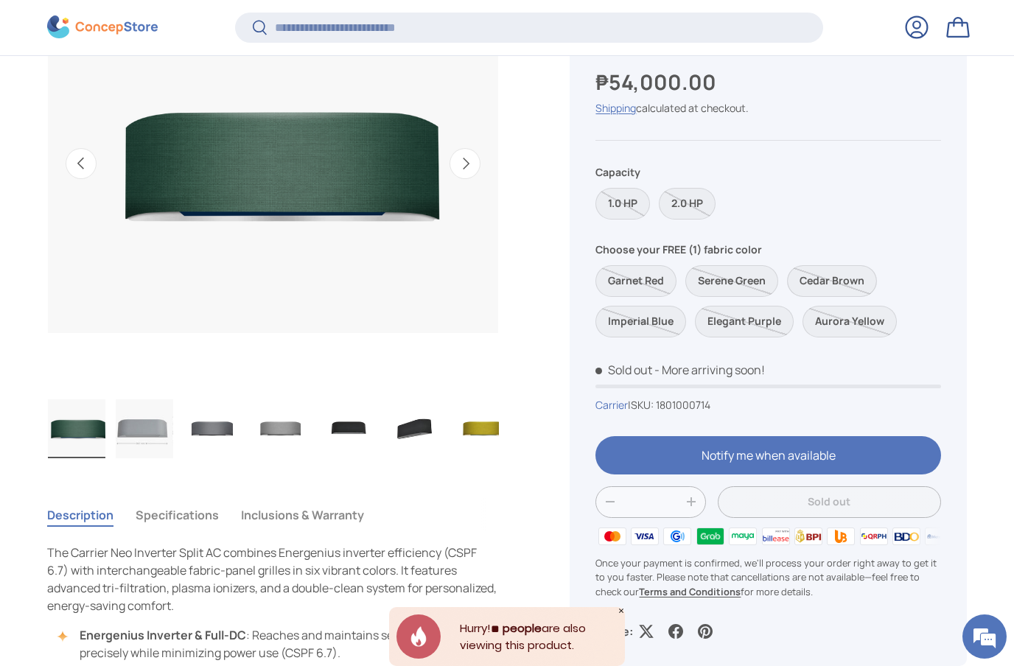
click at [815, 273] on label "Cedar Brown" at bounding box center [832, 281] width 90 height 32
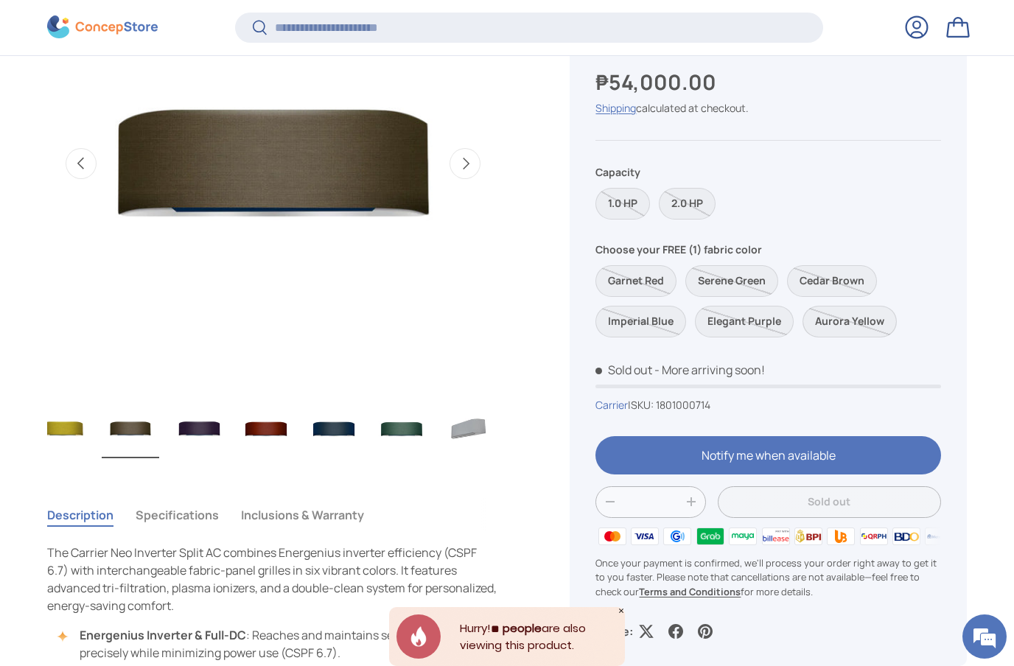
click at [824, 310] on label "Aurora Yellow" at bounding box center [849, 322] width 94 height 32
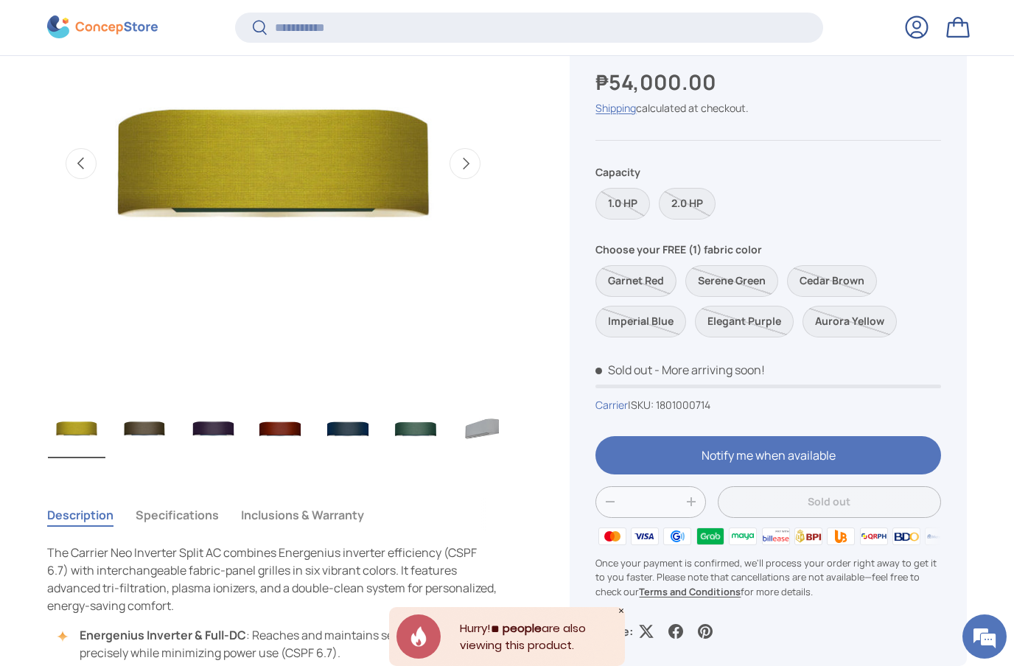
click at [654, 280] on label "Garnet Red" at bounding box center [635, 281] width 81 height 32
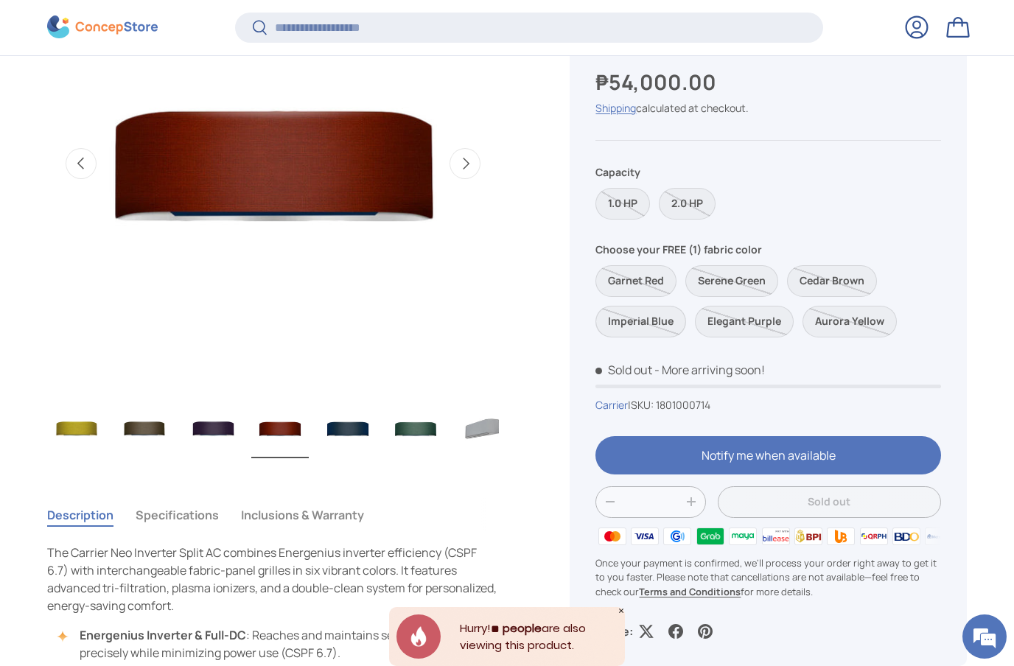
click at [655, 328] on label "Imperial Blue" at bounding box center [640, 322] width 91 height 32
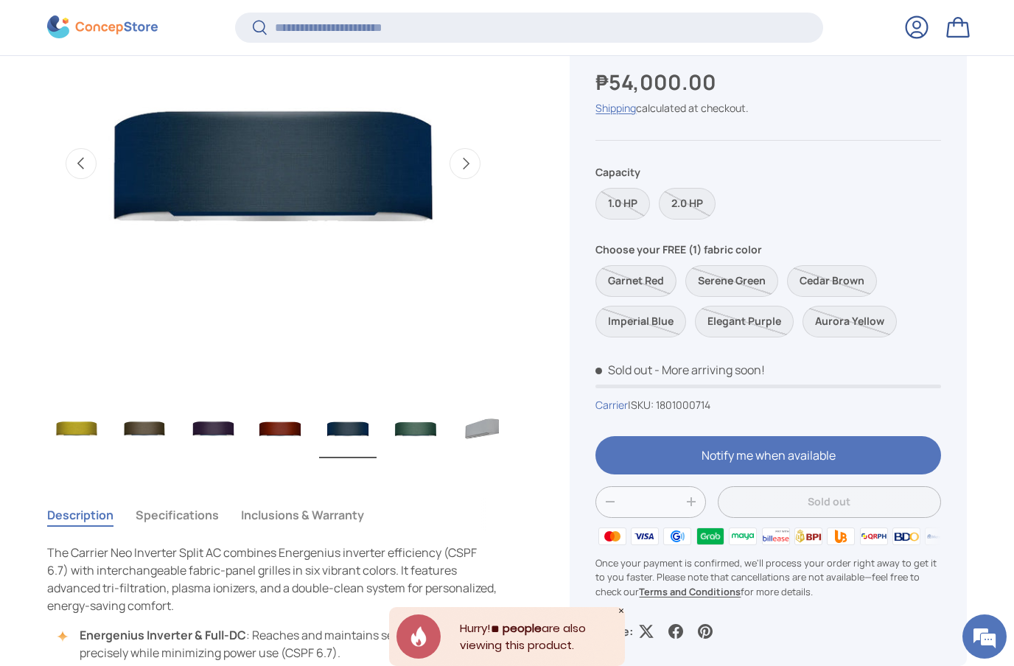
click at [651, 281] on label "Garnet Red" at bounding box center [635, 281] width 81 height 32
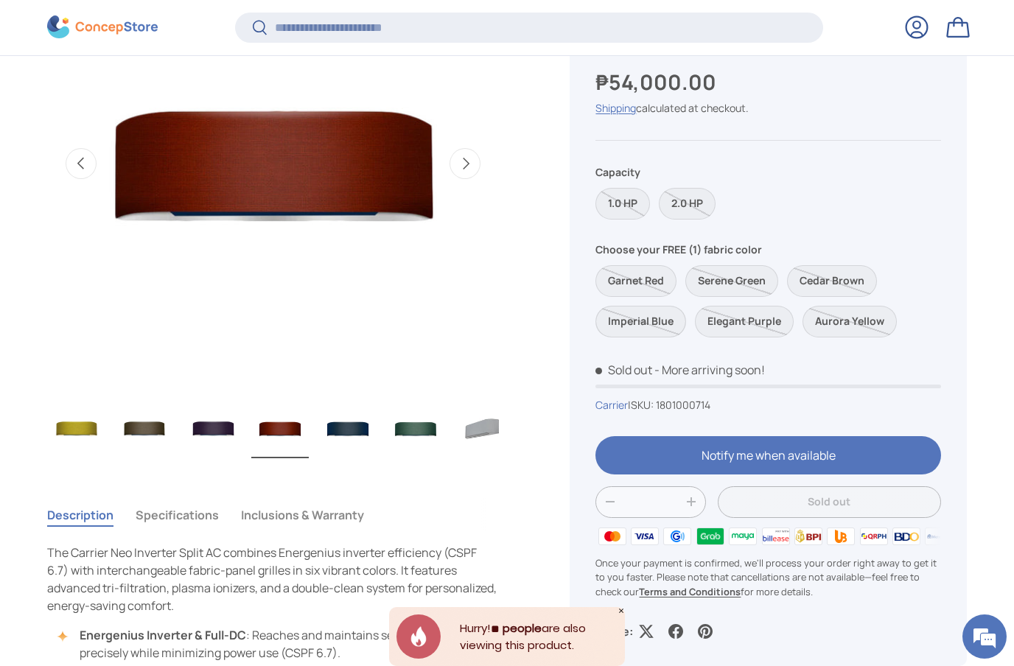
click at [661, 306] on label "Imperial Blue" at bounding box center [640, 322] width 91 height 32
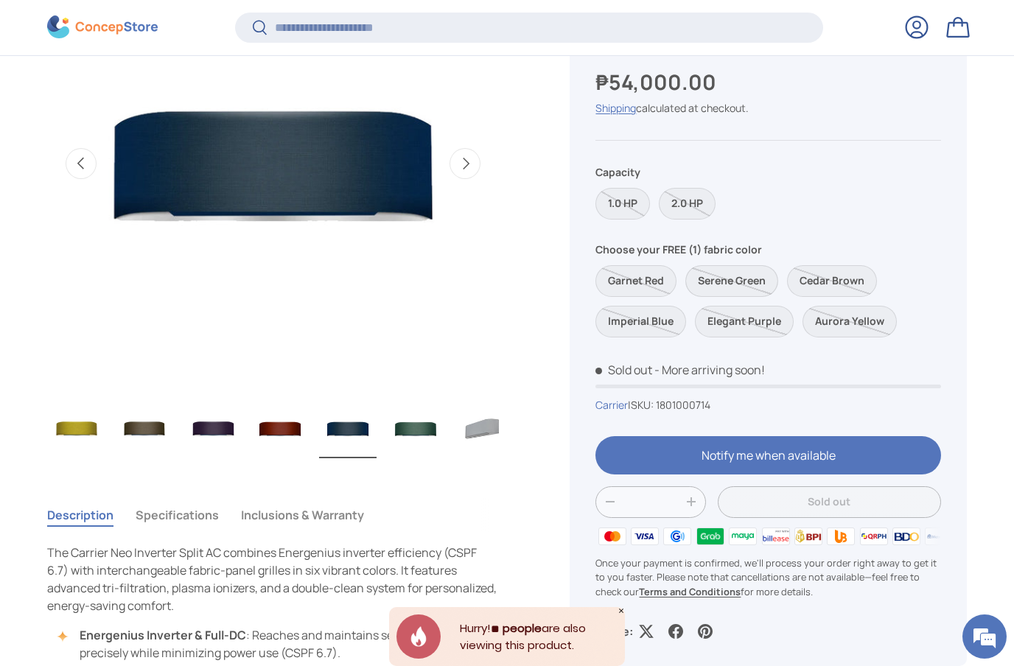
click at [713, 282] on label "Serene Green" at bounding box center [731, 281] width 93 height 32
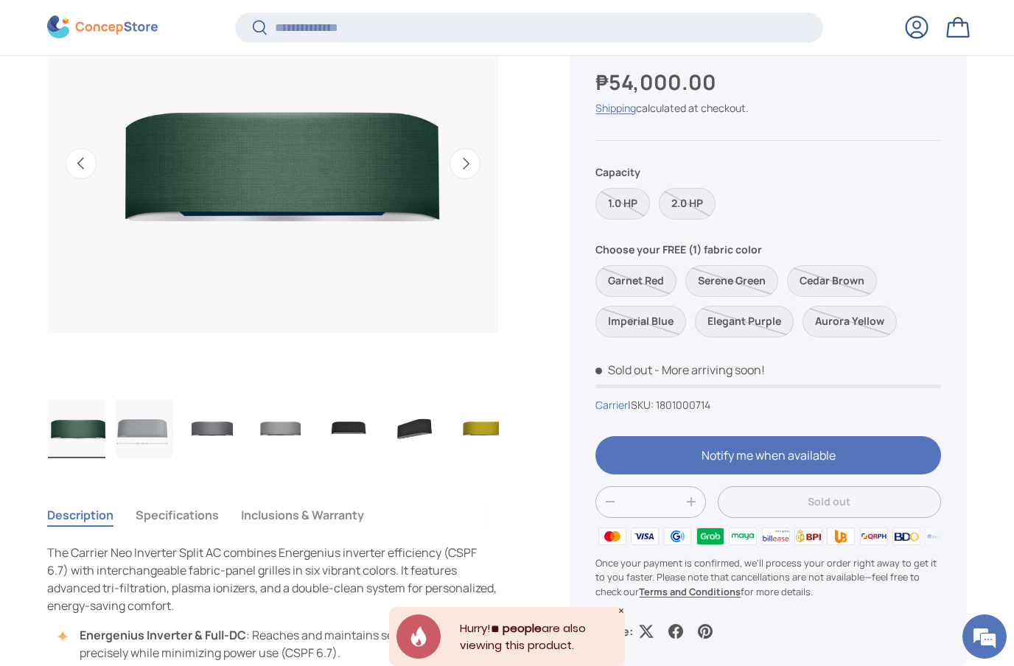
click at [658, 273] on label "Garnet Red" at bounding box center [635, 281] width 81 height 32
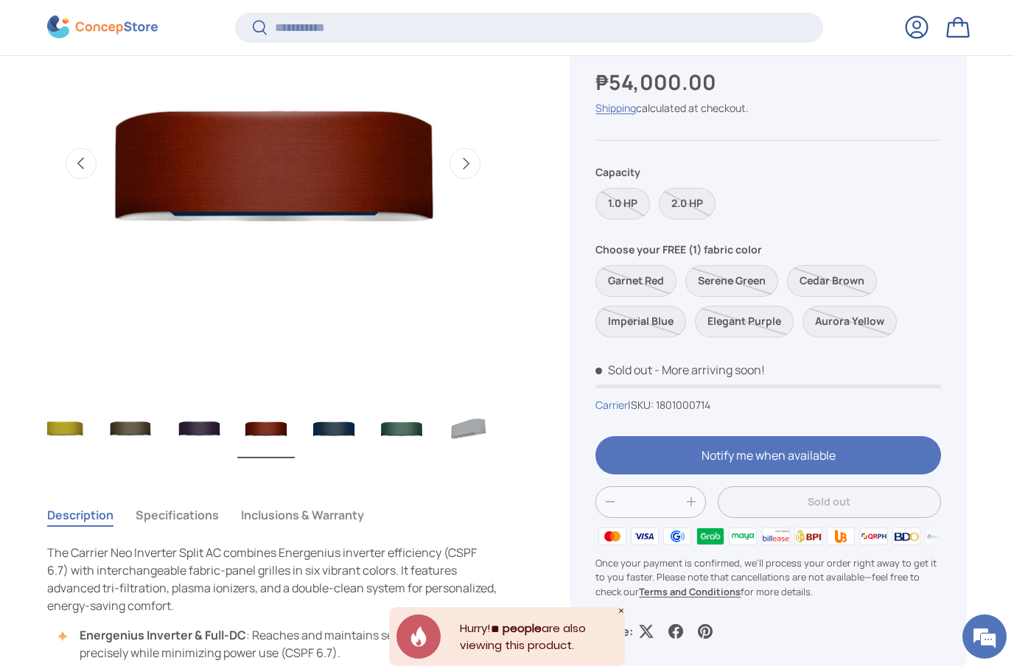
click at [658, 312] on label "Imperial Blue" at bounding box center [640, 322] width 91 height 32
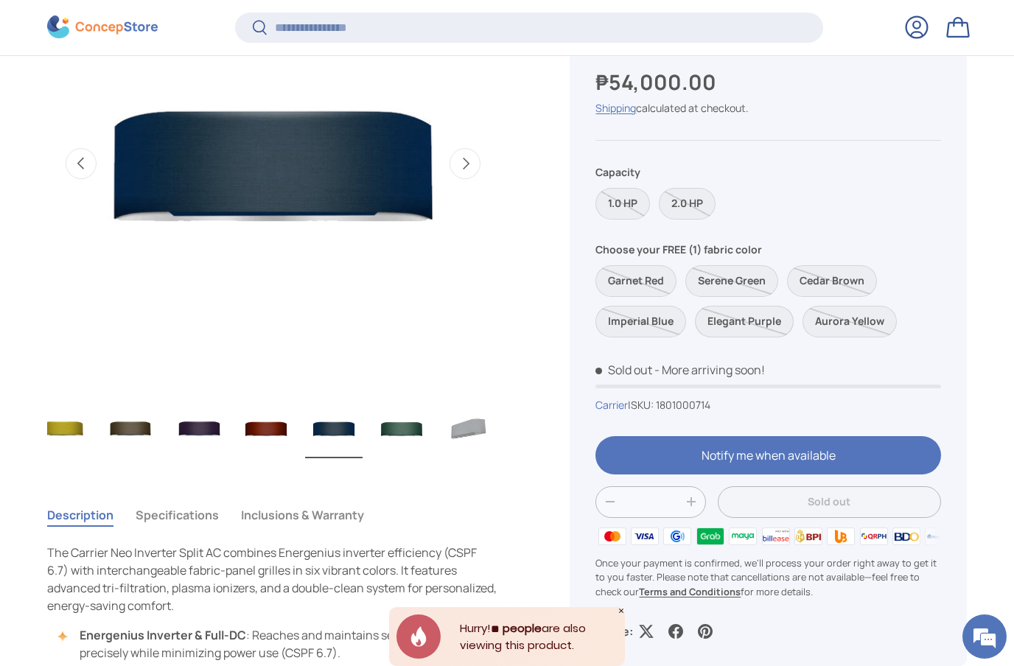
click at [711, 317] on label "Elegant Purple" at bounding box center [744, 322] width 99 height 32
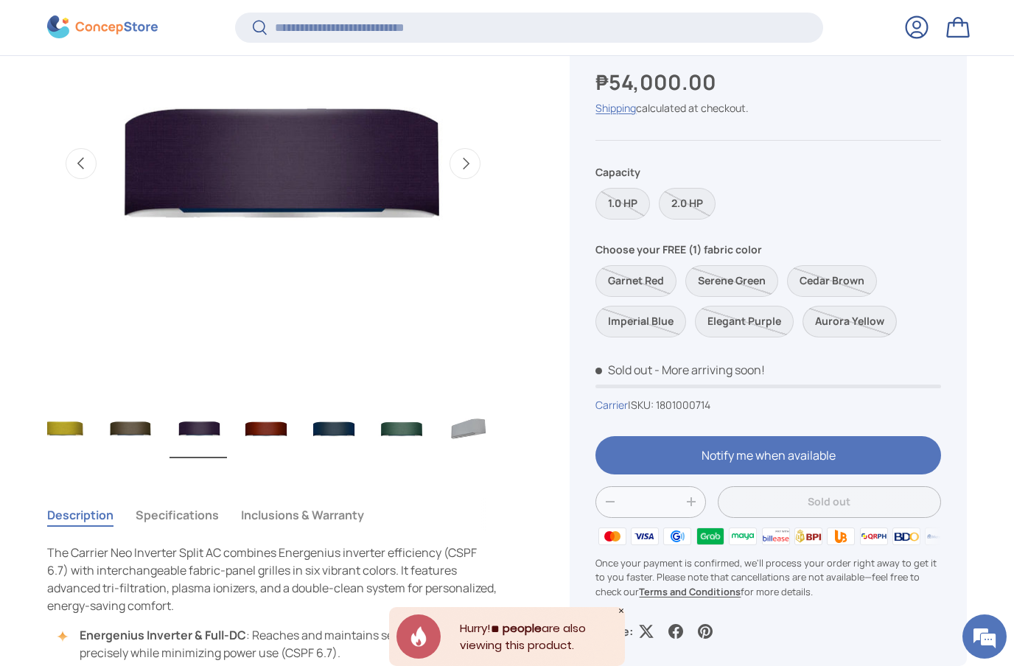
click at [821, 320] on label "Aurora Yellow" at bounding box center [849, 322] width 94 height 32
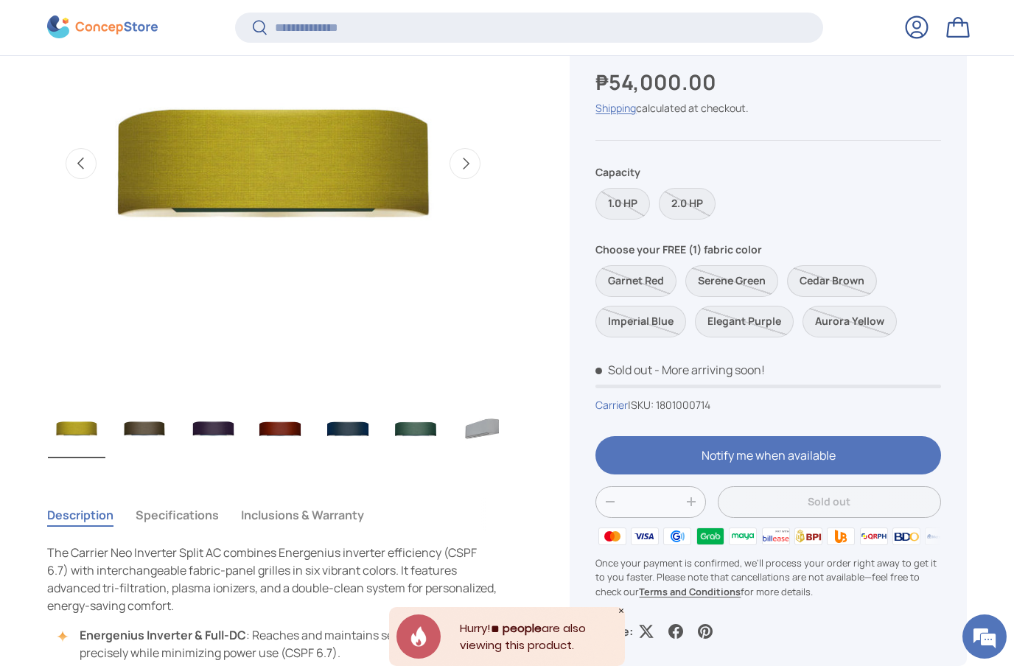
click at [845, 267] on label "Cedar Brown" at bounding box center [832, 281] width 90 height 32
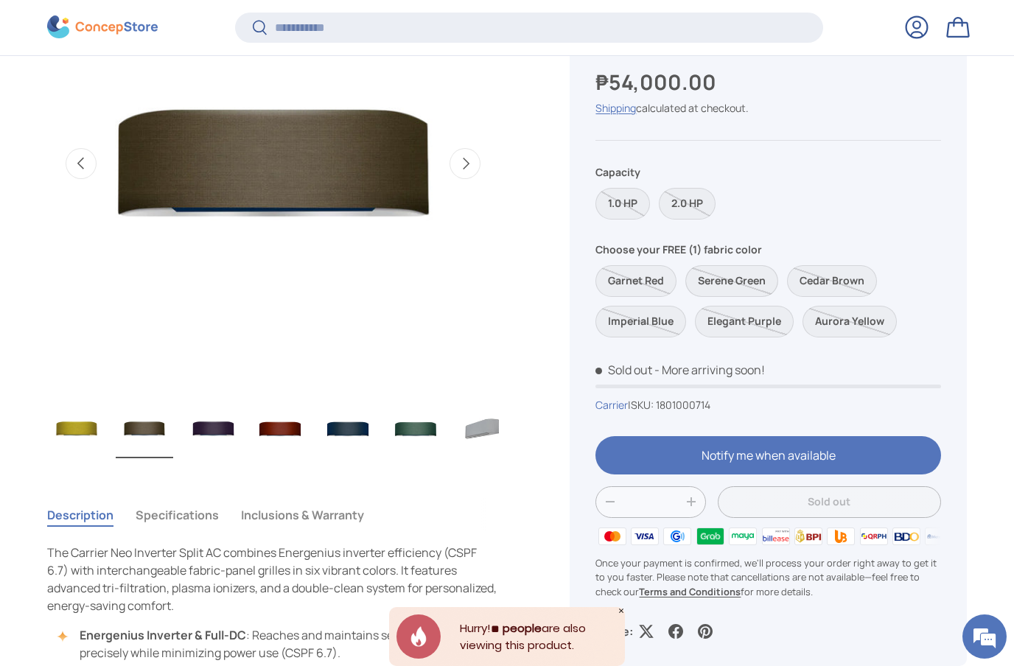
click at [742, 275] on label "Serene Green" at bounding box center [731, 281] width 93 height 32
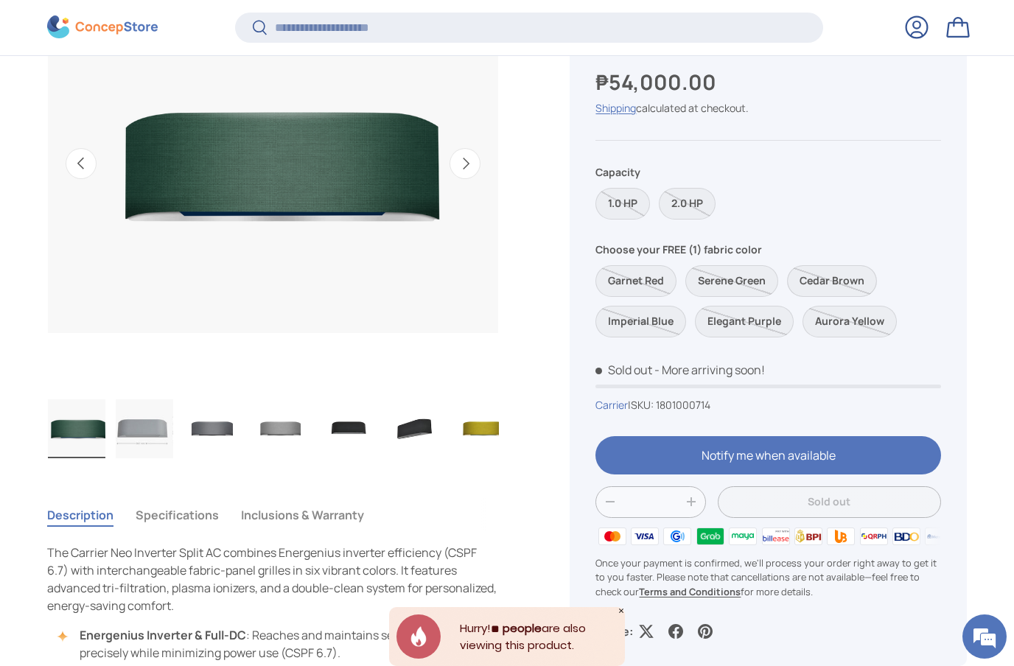
click at [824, 275] on label "Cedar Brown" at bounding box center [832, 281] width 90 height 32
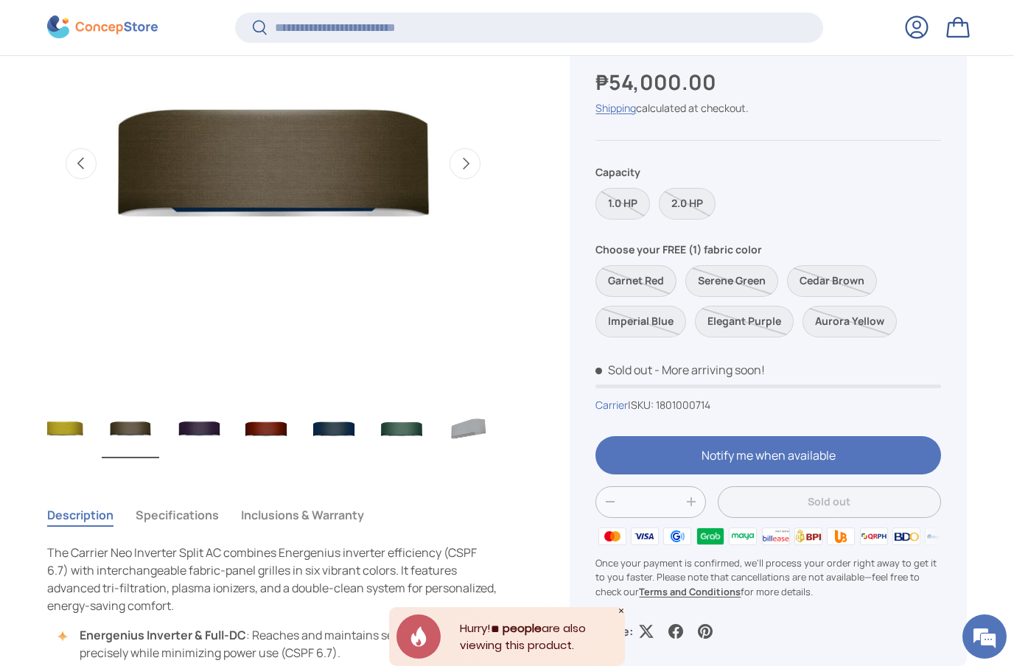
click at [655, 278] on label "Garnet Red" at bounding box center [635, 281] width 81 height 32
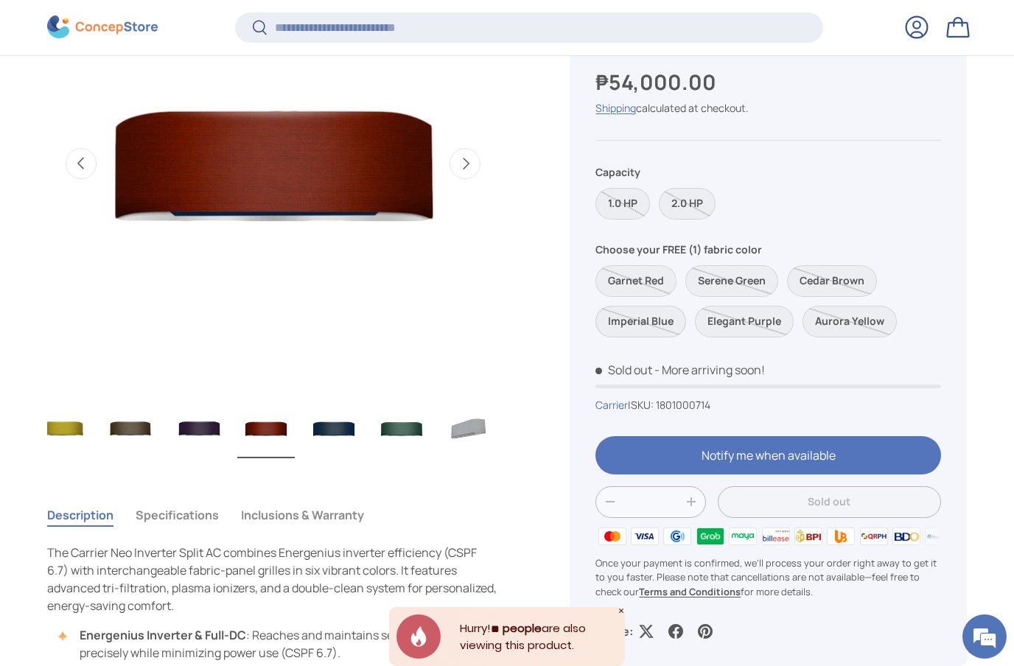
click at [653, 315] on label "Imperial Blue" at bounding box center [640, 322] width 91 height 32
